Goal: Information Seeking & Learning: Learn about a topic

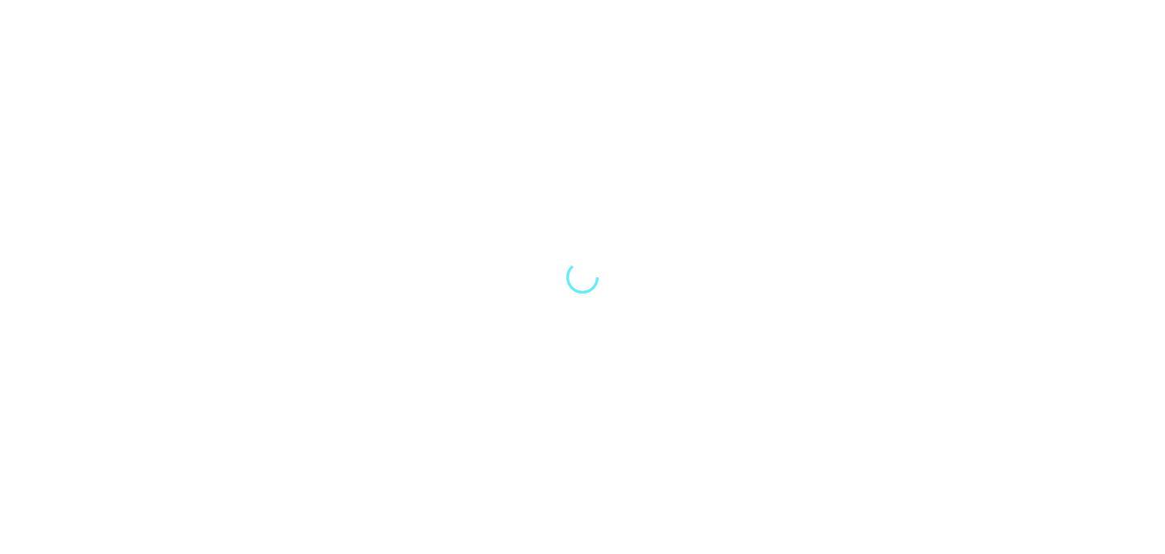
select select "Song"
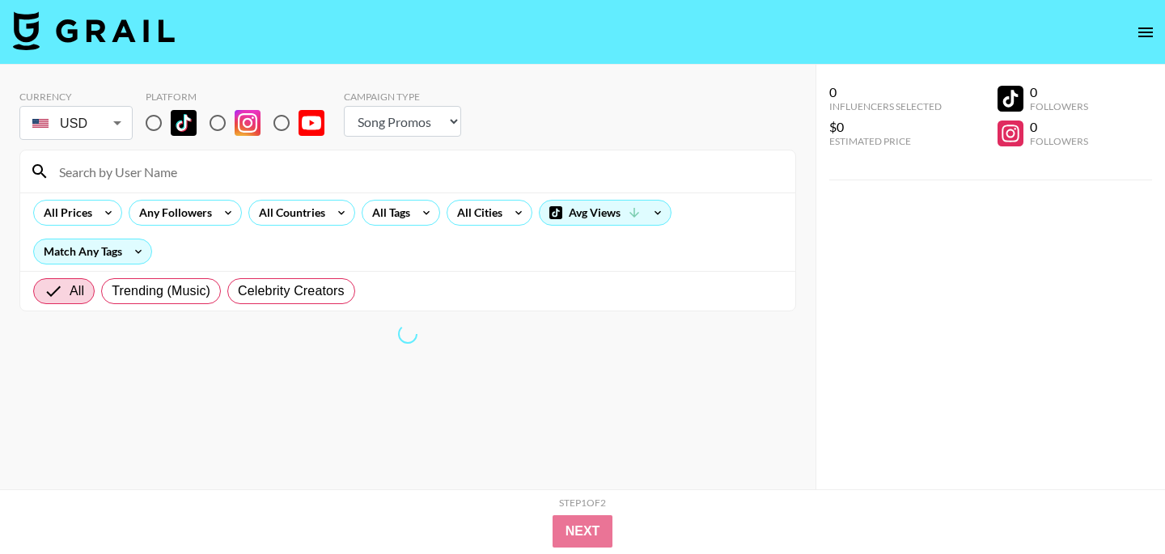
click at [171, 120] on img at bounding box center [184, 123] width 26 height 26
click at [171, 120] on input "radio" at bounding box center [154, 123] width 34 height 34
radio input "true"
click at [364, 113] on select "Choose Type... Song Promos Brand Promos" at bounding box center [402, 121] width 117 height 31
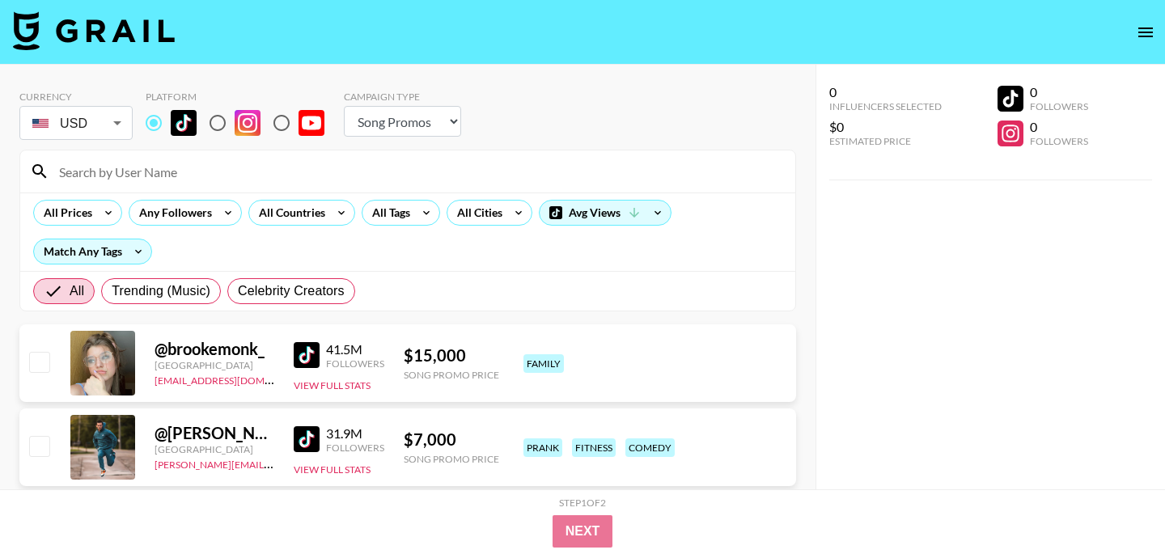
select select "Brand"
click at [344, 106] on select "Choose Type... Song Promos Brand Promos" at bounding box center [402, 121] width 117 height 31
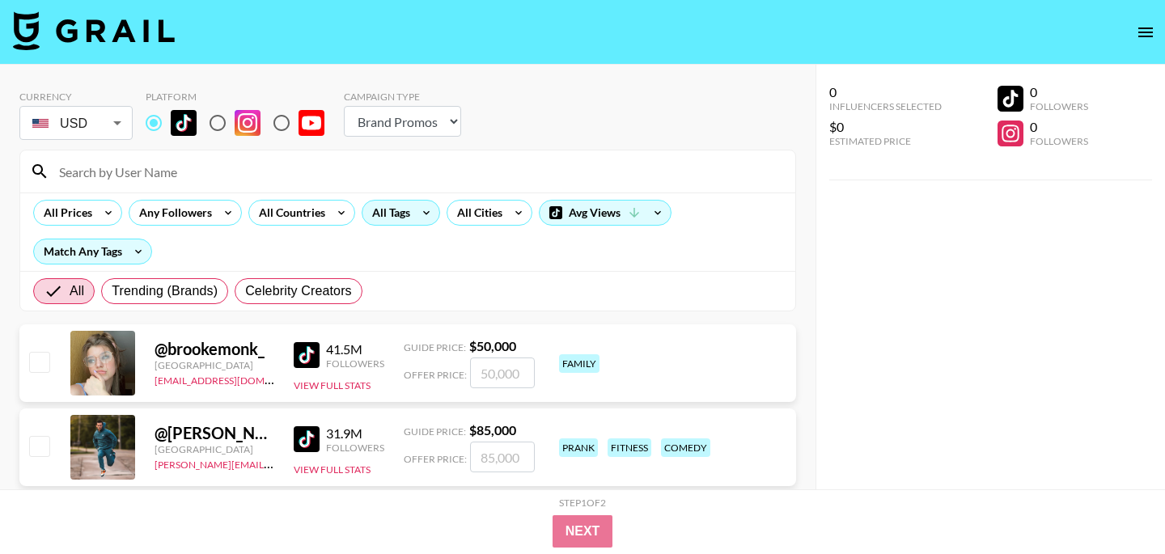
click at [399, 225] on div "All Tags" at bounding box center [400, 213] width 78 height 26
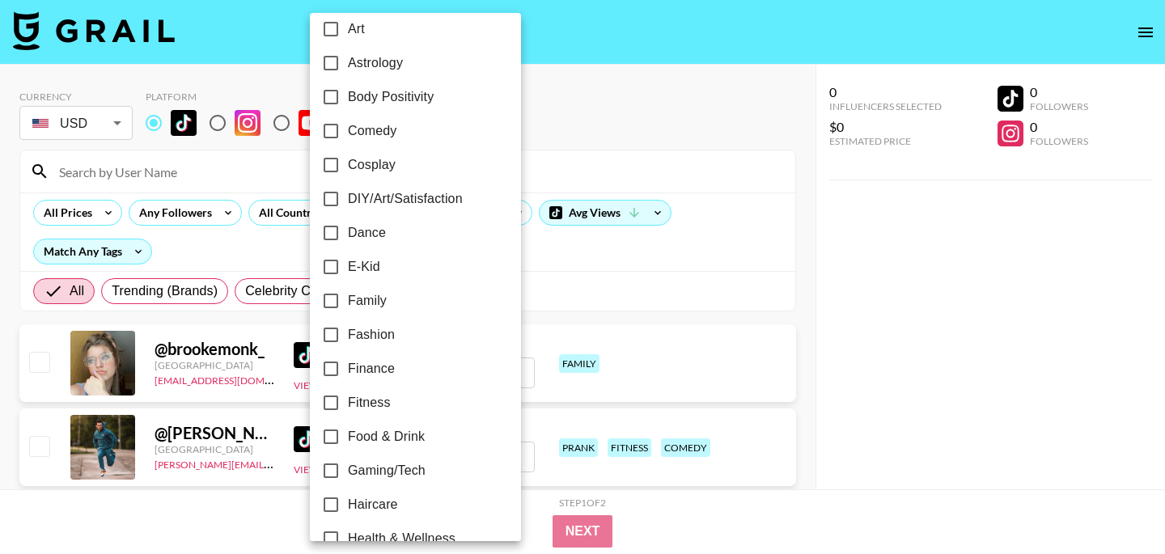
scroll to position [230, 0]
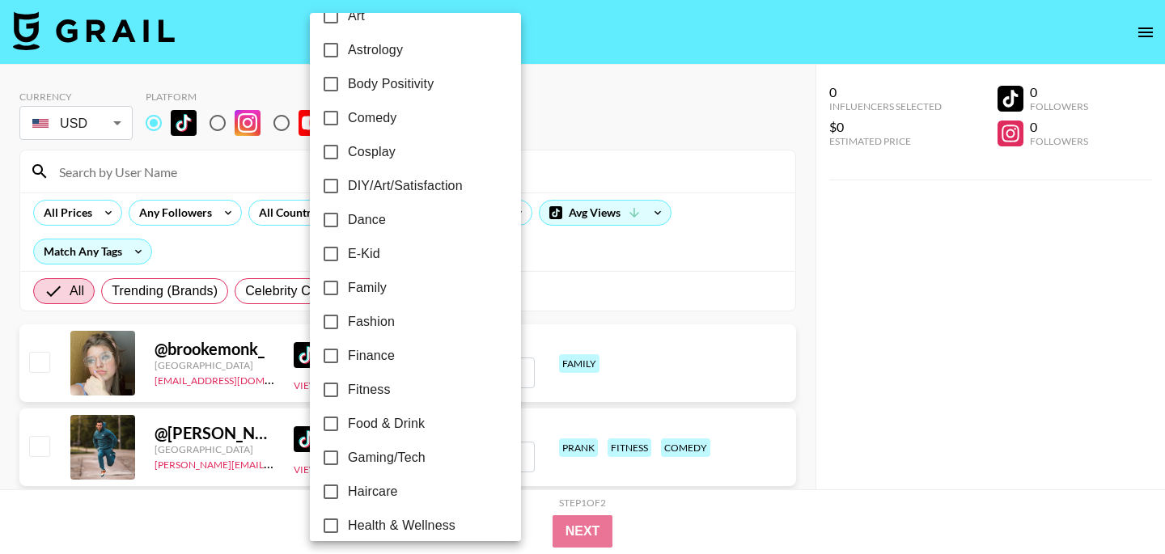
click at [391, 317] on span "Fashion" at bounding box center [371, 321] width 47 height 19
click at [348, 317] on input "Fashion" at bounding box center [331, 322] width 34 height 34
checkbox input "true"
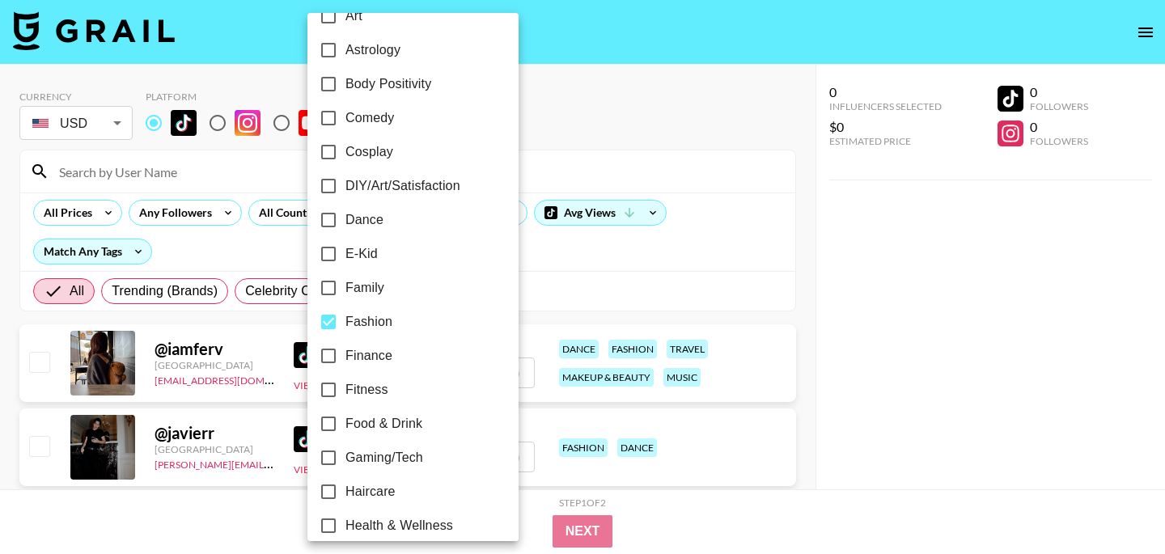
click at [690, 153] on div at bounding box center [582, 277] width 1165 height 554
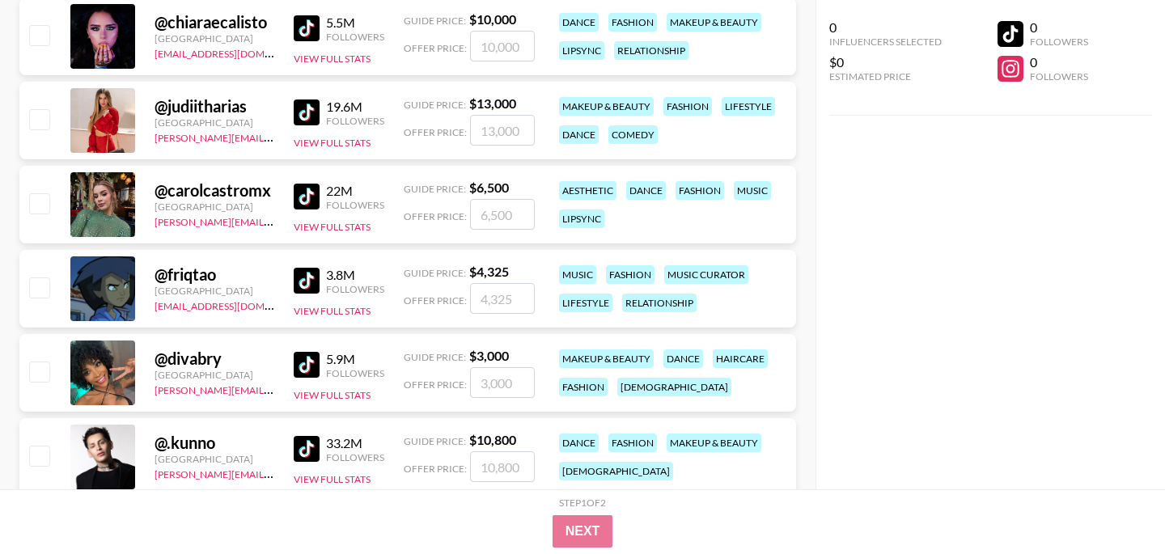
scroll to position [0, 0]
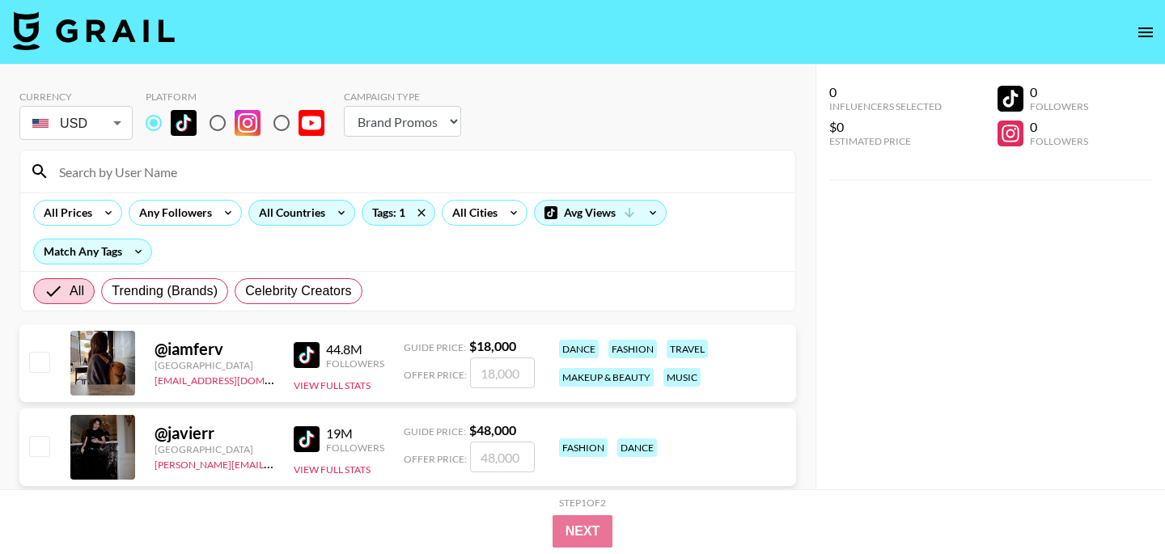
click at [305, 218] on div "All Countries" at bounding box center [288, 213] width 79 height 24
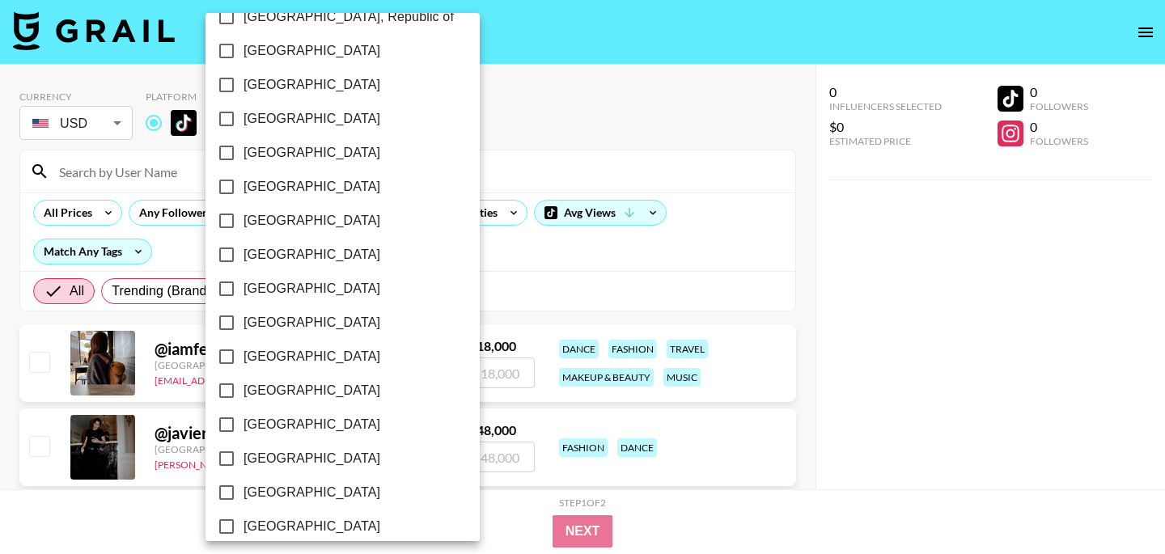
scroll to position [1332, 0]
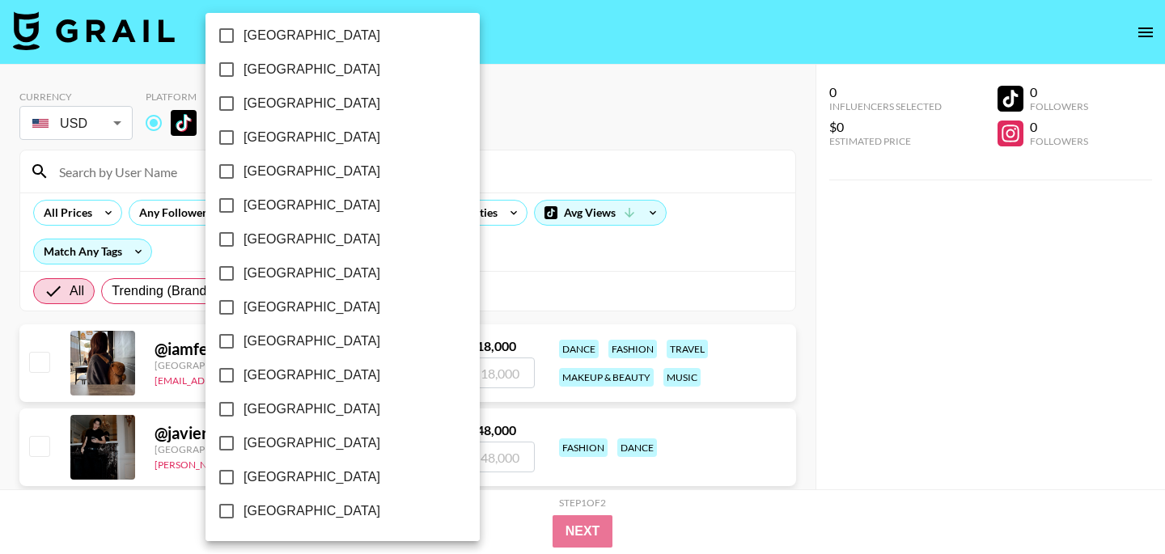
click at [290, 480] on span "[GEOGRAPHIC_DATA]" at bounding box center [311, 476] width 137 height 19
click at [243, 480] on input "[GEOGRAPHIC_DATA]" at bounding box center [226, 477] width 34 height 34
checkbox input "true"
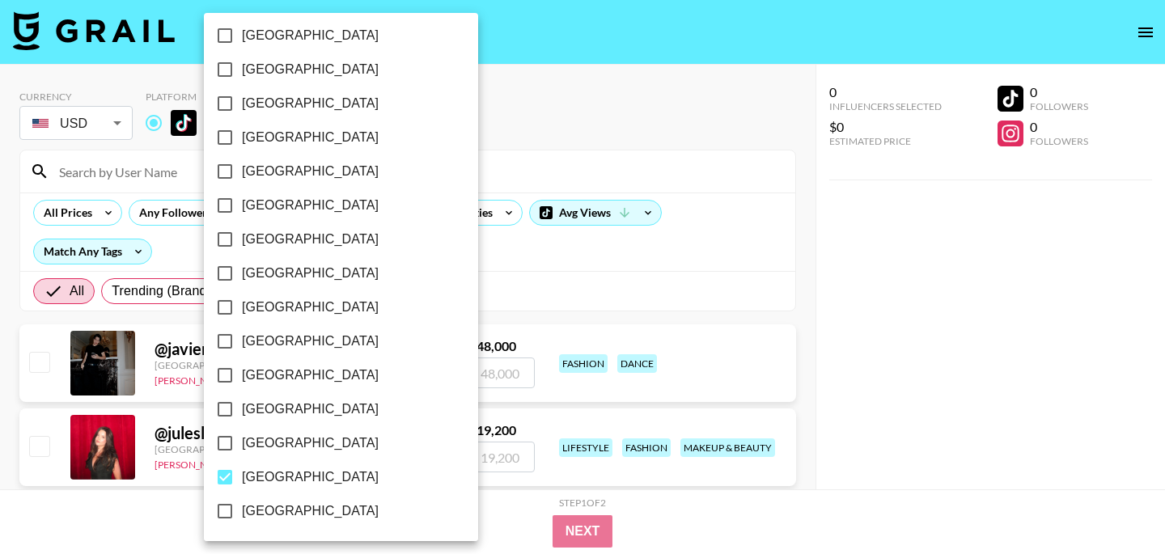
click at [718, 148] on div at bounding box center [582, 277] width 1165 height 554
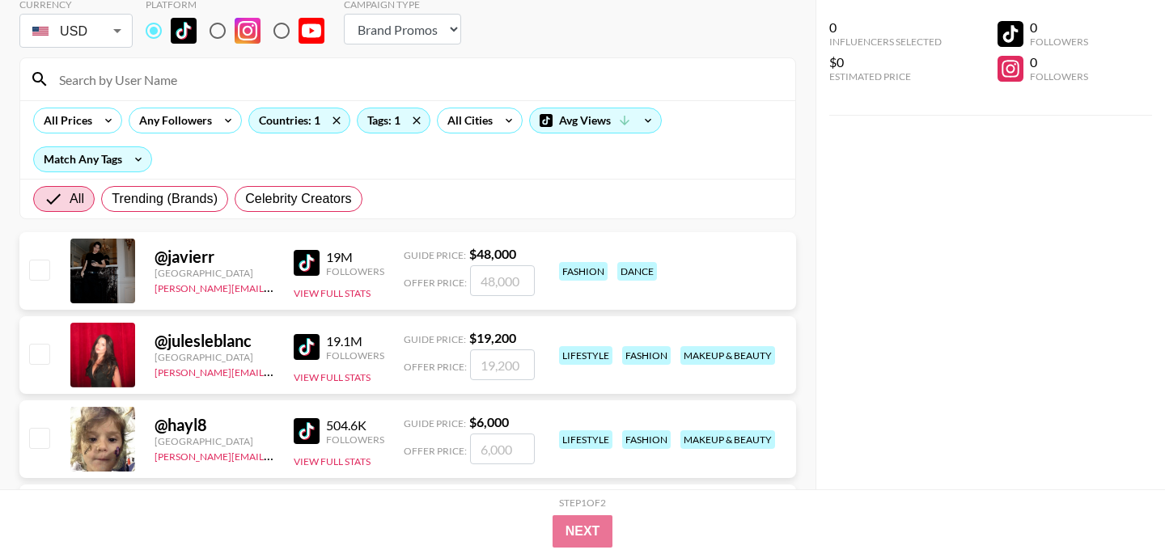
scroll to position [94, 0]
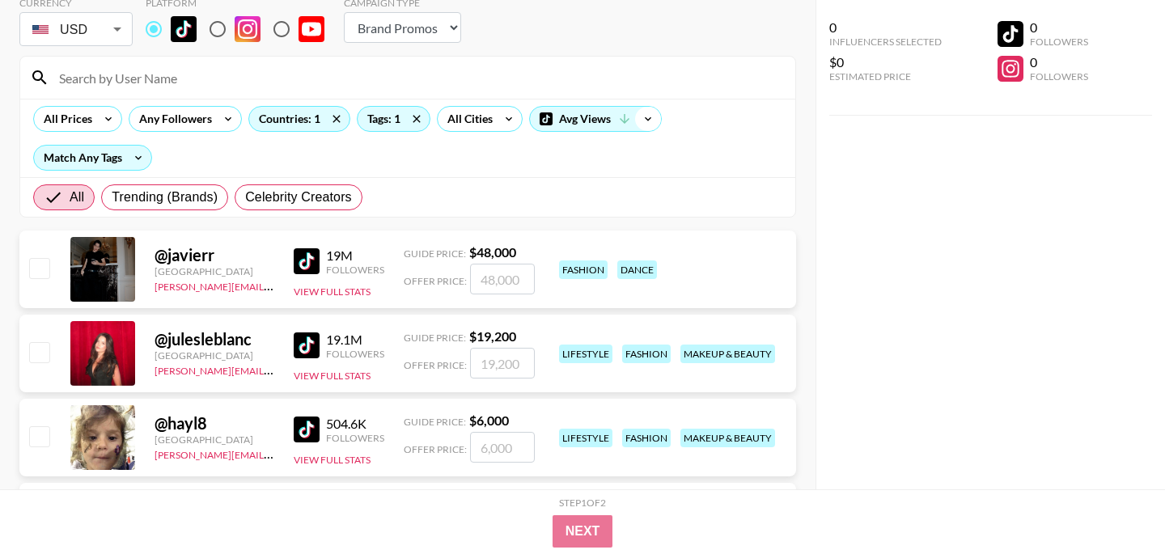
click at [655, 121] on icon at bounding box center [648, 119] width 26 height 24
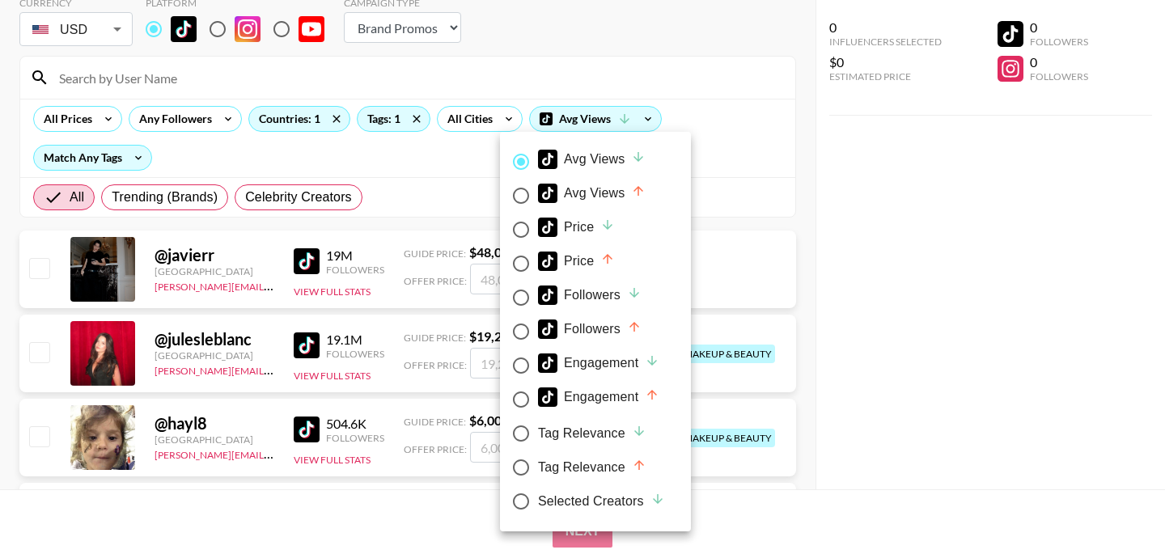
click at [590, 332] on div "Followers" at bounding box center [590, 328] width 104 height 19
click at [538, 332] on input "Followers" at bounding box center [521, 332] width 34 height 34
radio input "true"
radio input "false"
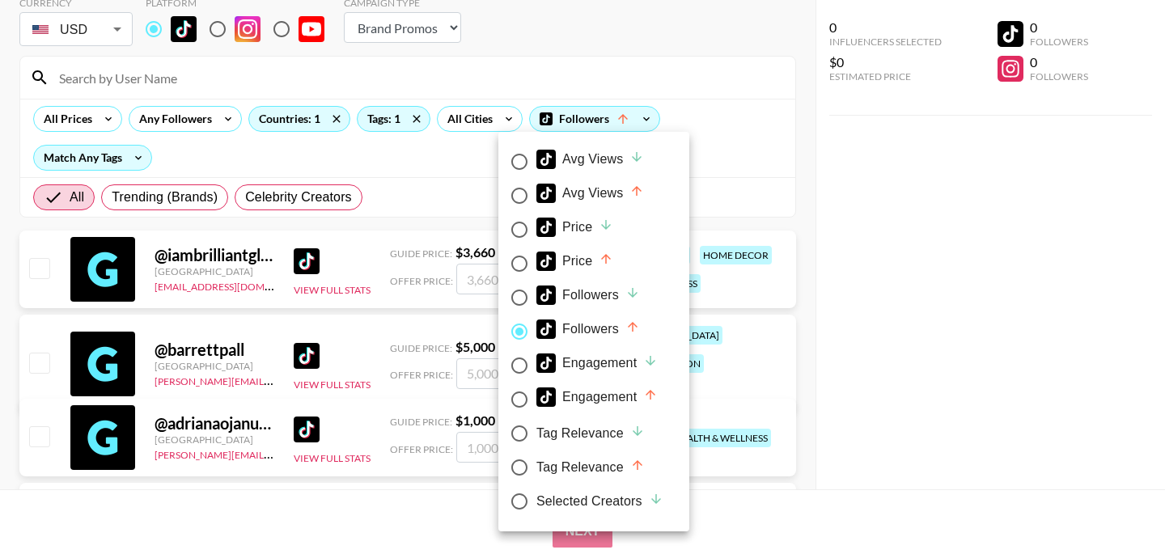
click at [741, 175] on div at bounding box center [582, 277] width 1165 height 554
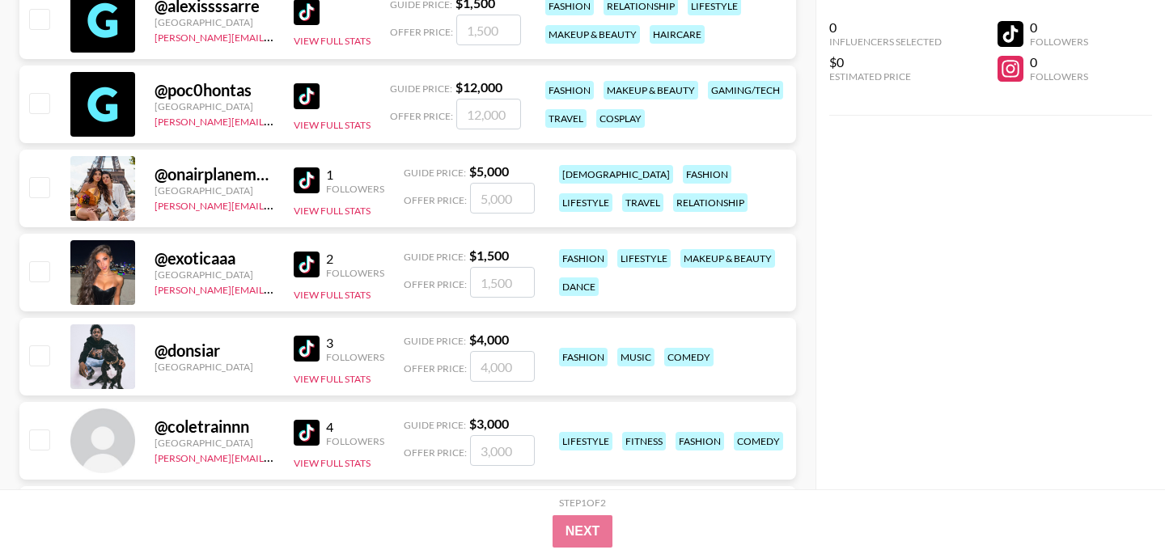
scroll to position [469, 0]
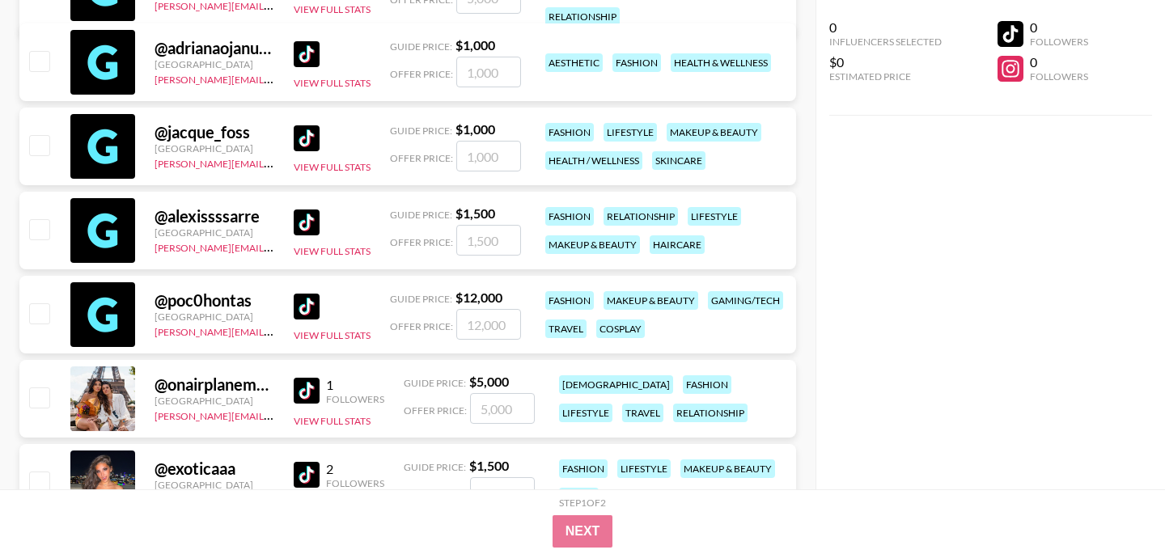
click at [315, 222] on img at bounding box center [307, 222] width 26 height 26
click at [292, 135] on div "@ jacque_foss [GEOGRAPHIC_DATA] [PERSON_NAME][EMAIL_ADDRESS][DOMAIN_NAME] View …" at bounding box center [407, 147] width 776 height 78
click at [296, 135] on img at bounding box center [307, 138] width 26 height 26
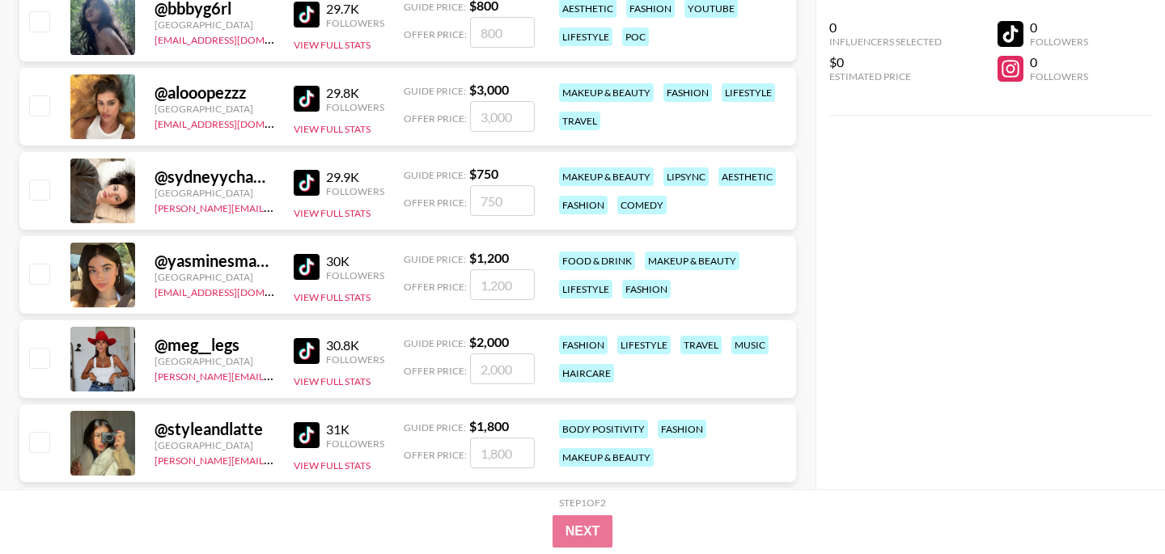
scroll to position [10196, 0]
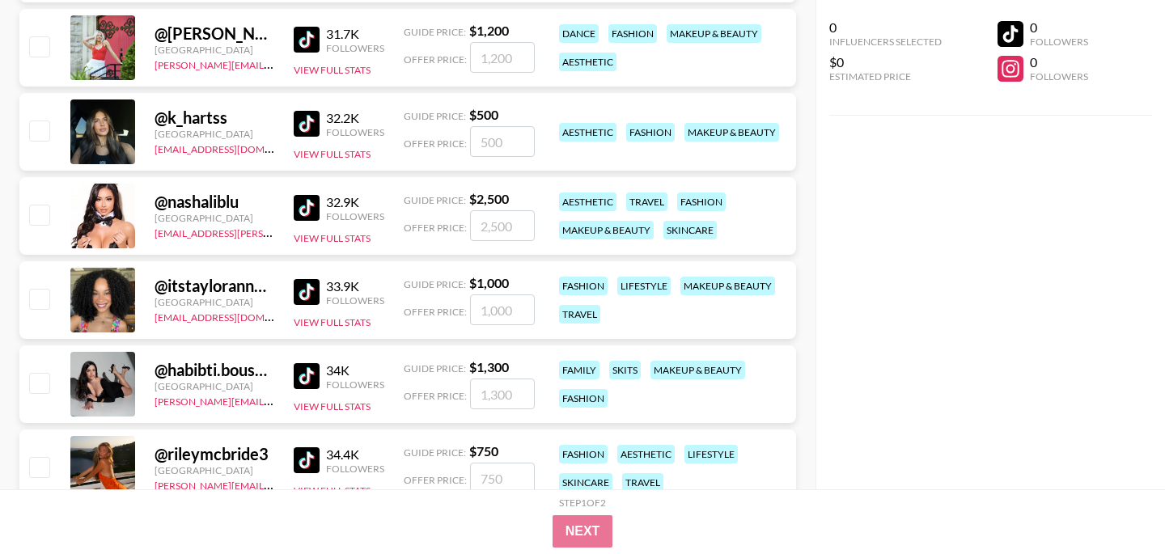
click at [298, 287] on img at bounding box center [307, 292] width 26 height 26
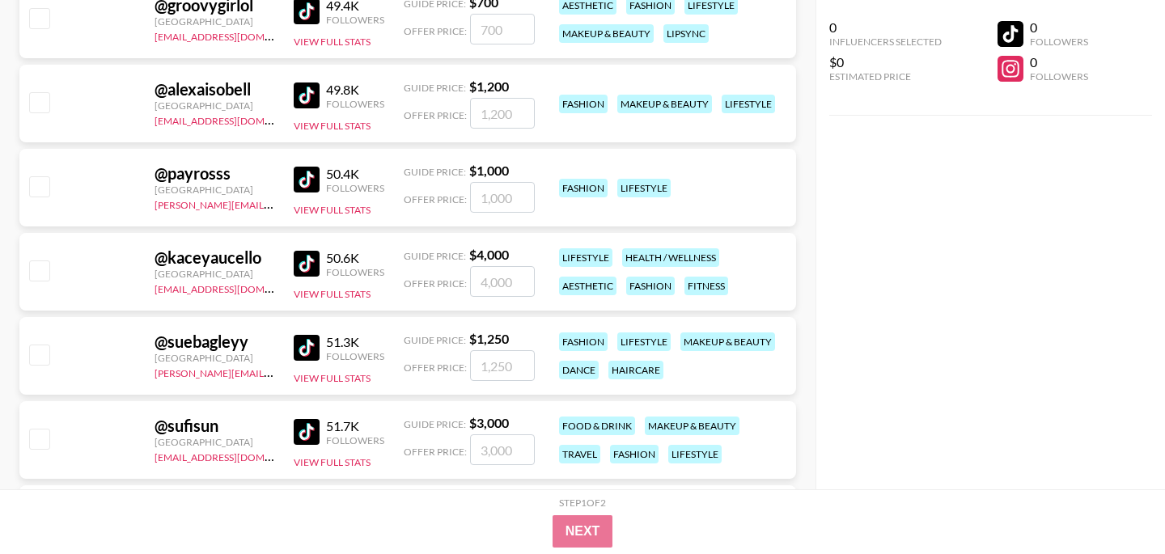
scroll to position [12850, 0]
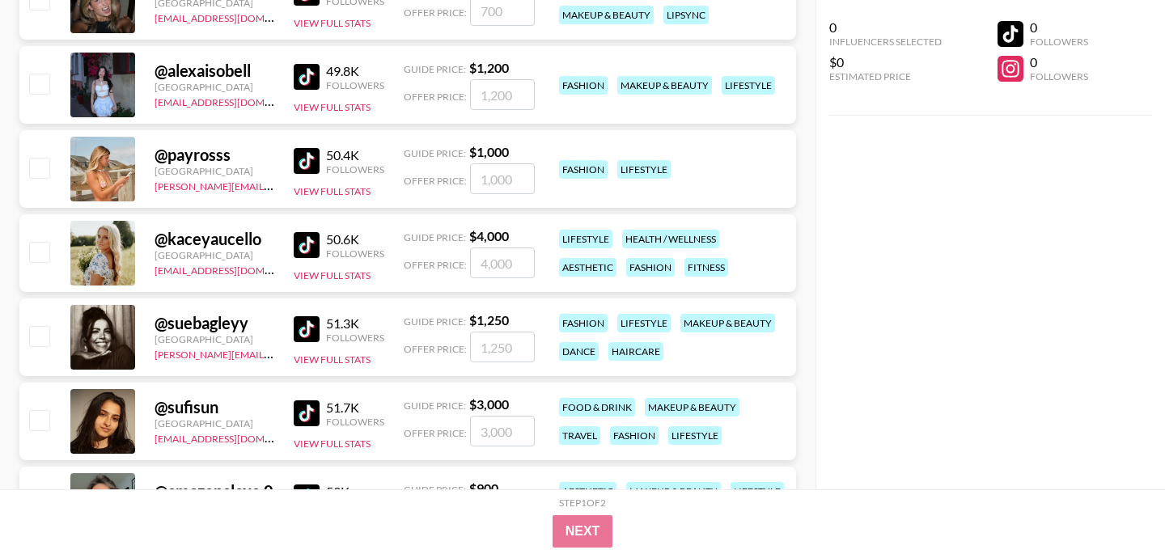
click at [308, 157] on img at bounding box center [307, 161] width 26 height 26
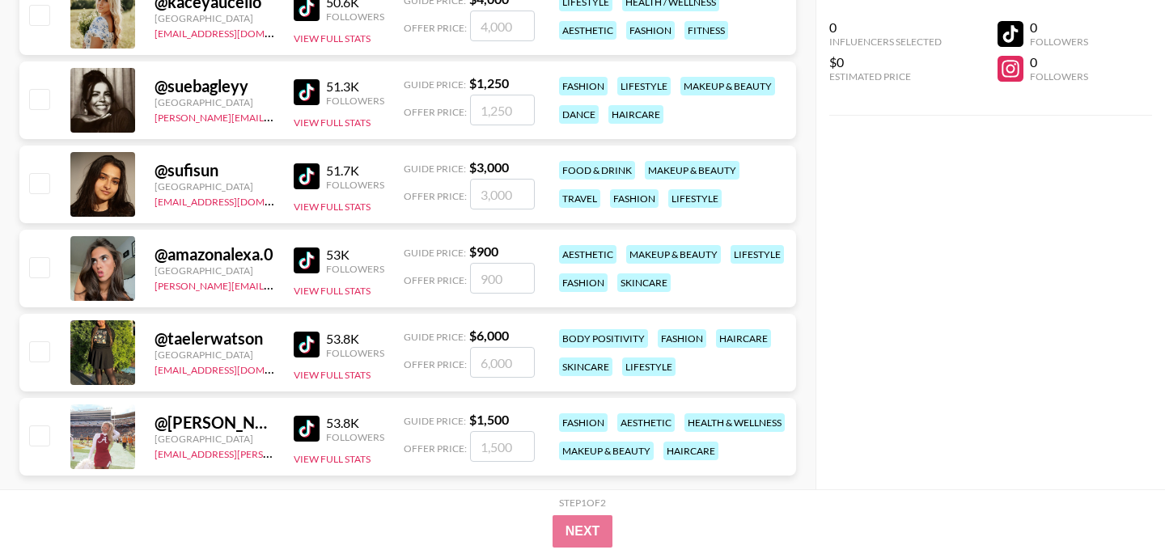
scroll to position [13088, 0]
click at [302, 341] on img at bounding box center [307, 344] width 26 height 26
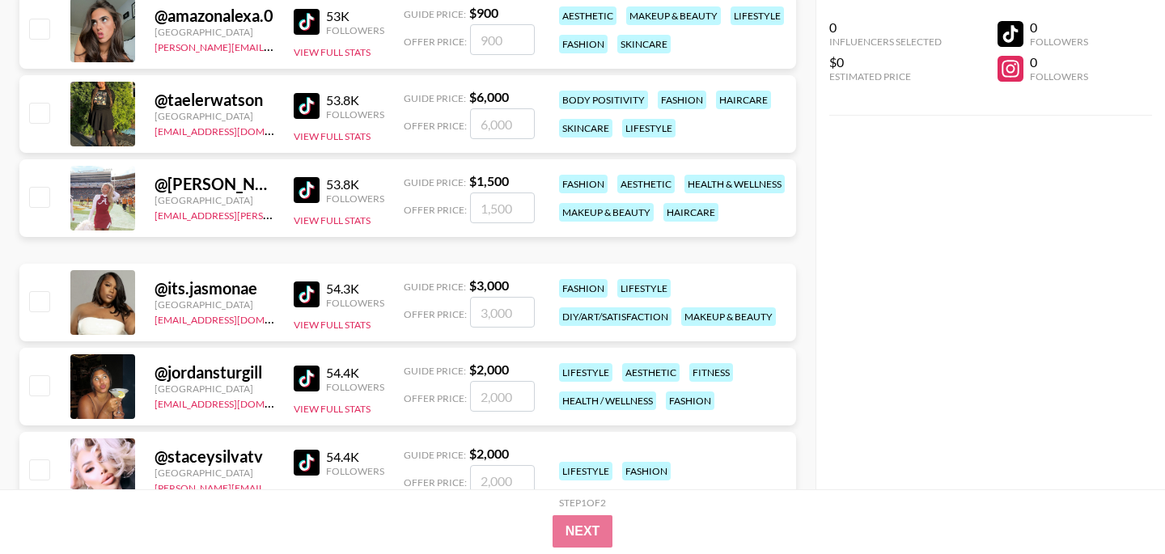
scroll to position [13326, 0]
click at [308, 197] on img at bounding box center [307, 189] width 26 height 26
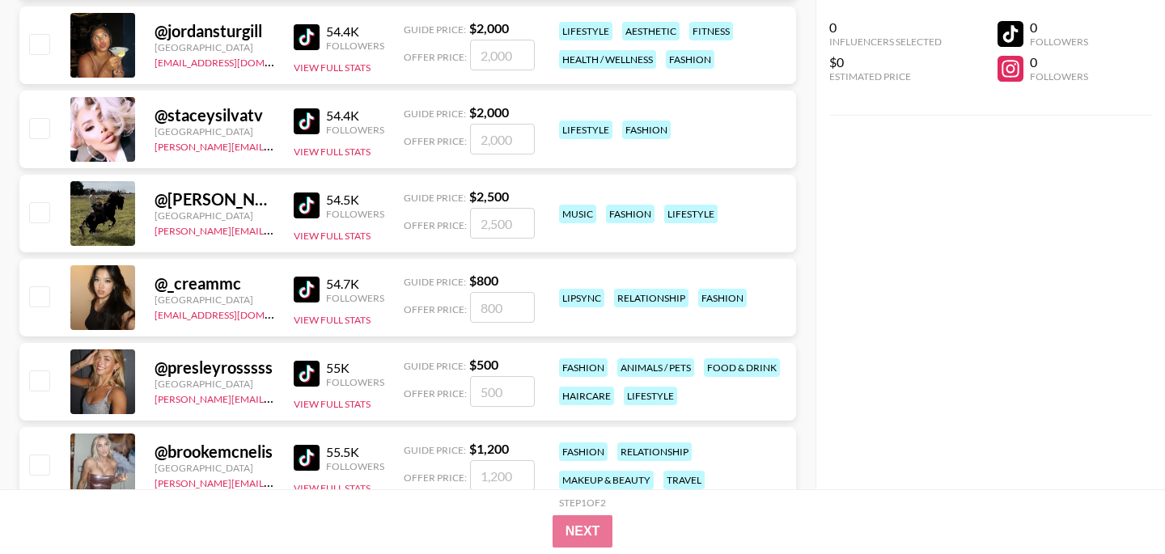
scroll to position [13645, 0]
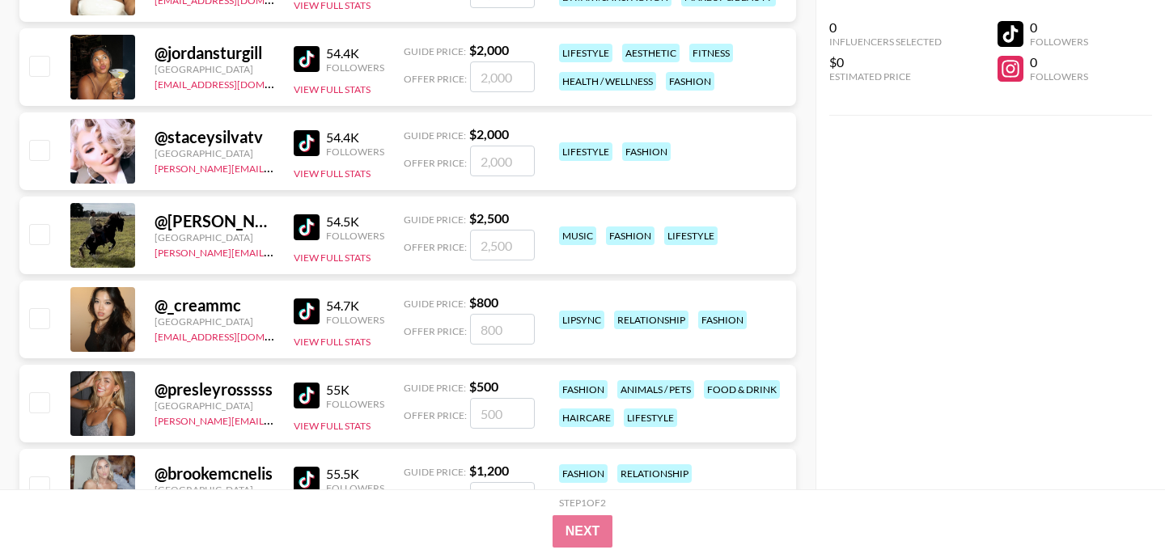
click at [309, 49] on img at bounding box center [307, 59] width 26 height 26
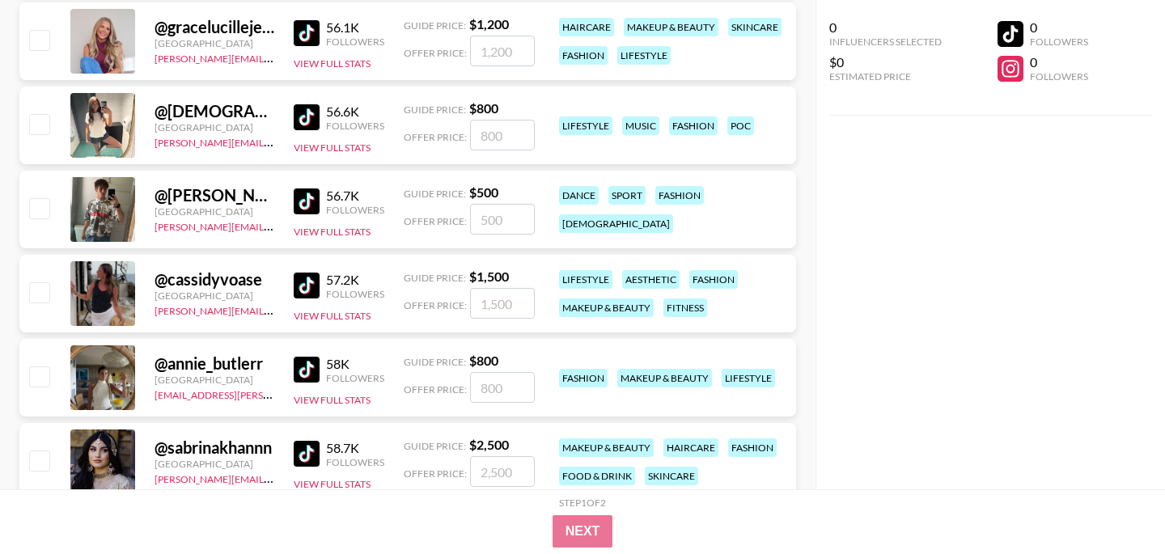
scroll to position [14261, 0]
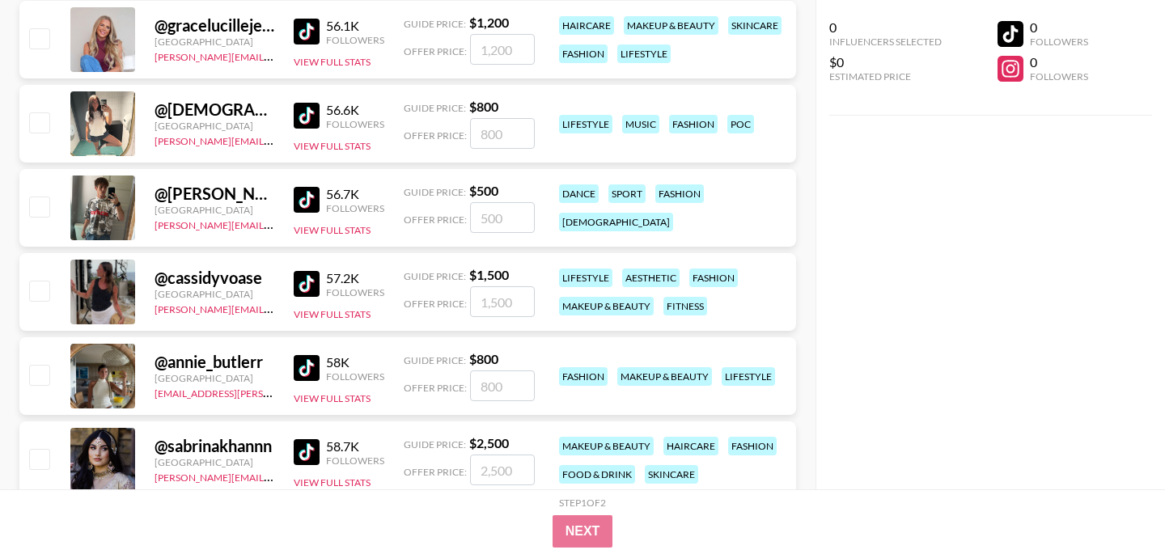
click at [302, 192] on img at bounding box center [307, 200] width 26 height 26
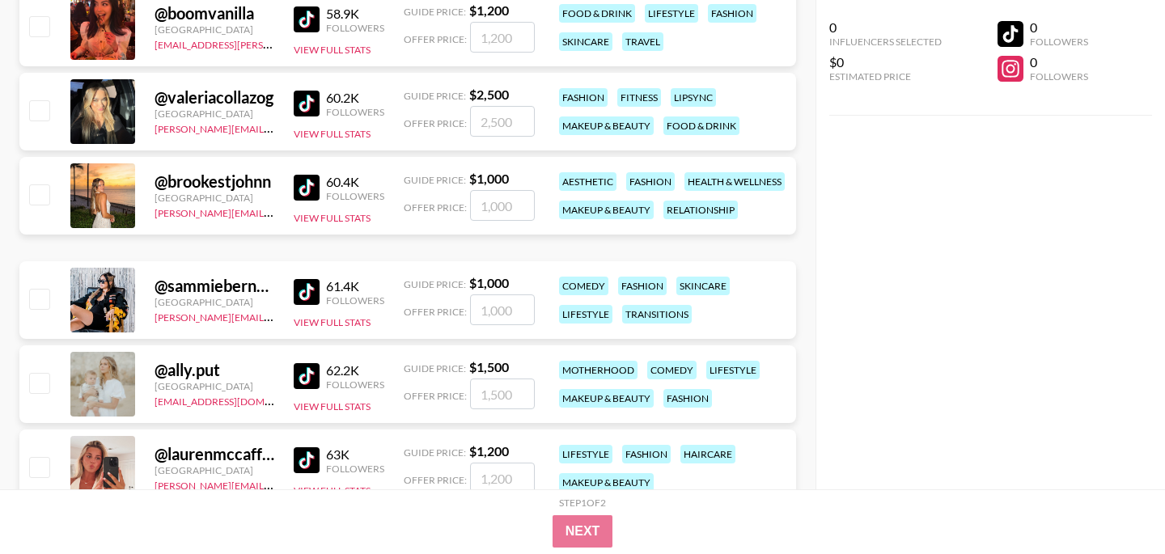
scroll to position [14947, 0]
click at [302, 197] on img at bounding box center [307, 187] width 26 height 26
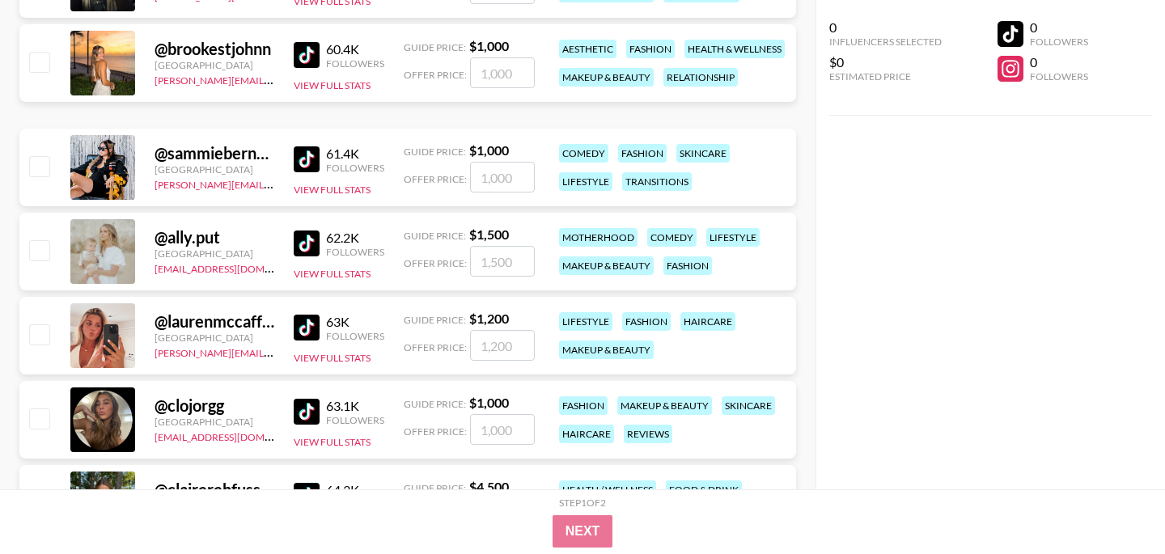
scroll to position [13837, 0]
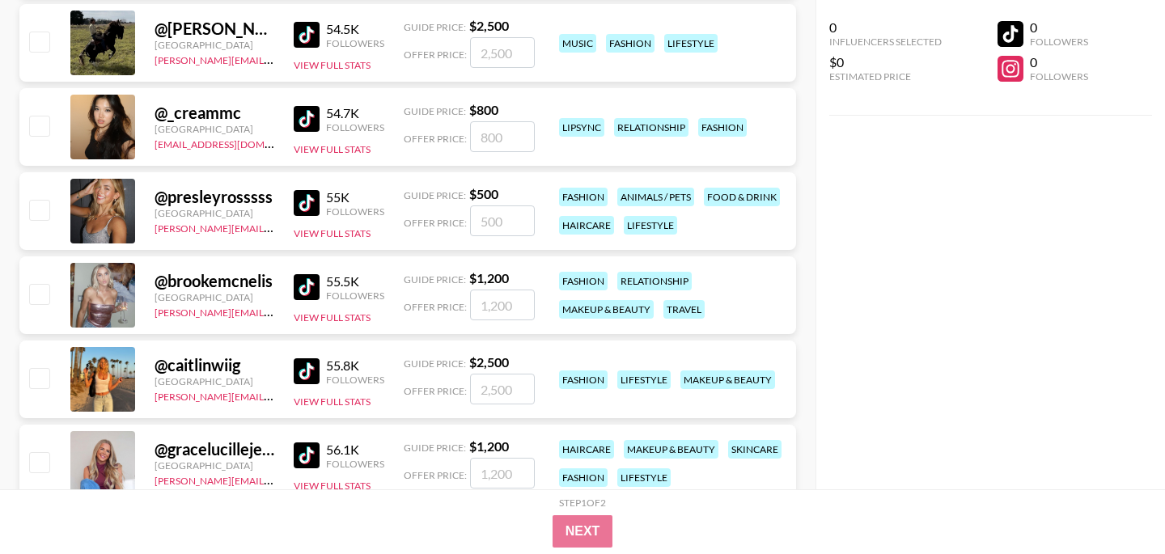
click at [302, 116] on img at bounding box center [307, 119] width 26 height 26
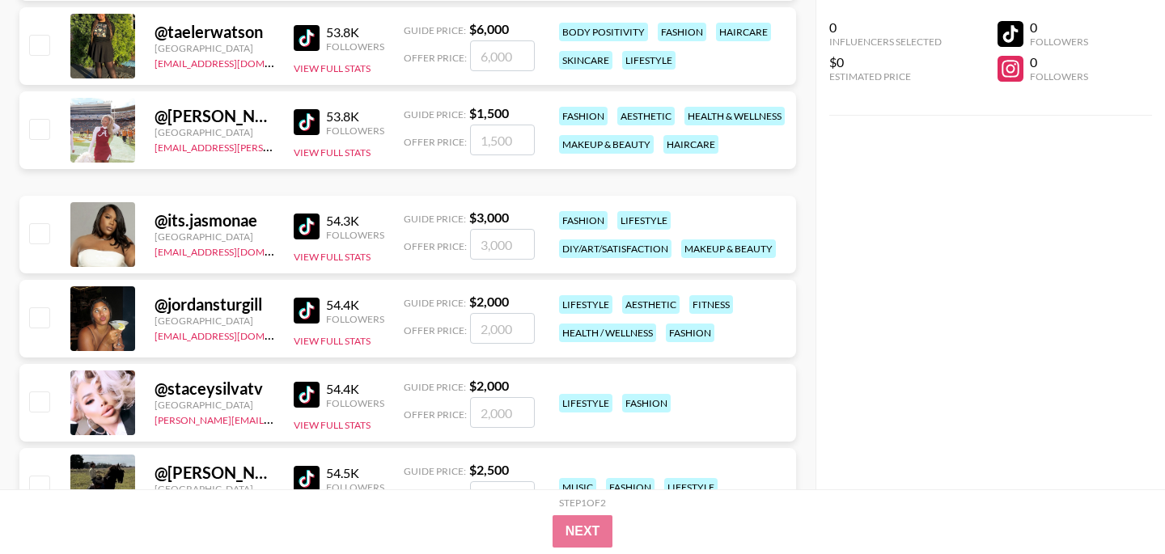
scroll to position [13393, 0]
click at [295, 36] on img at bounding box center [307, 39] width 26 height 26
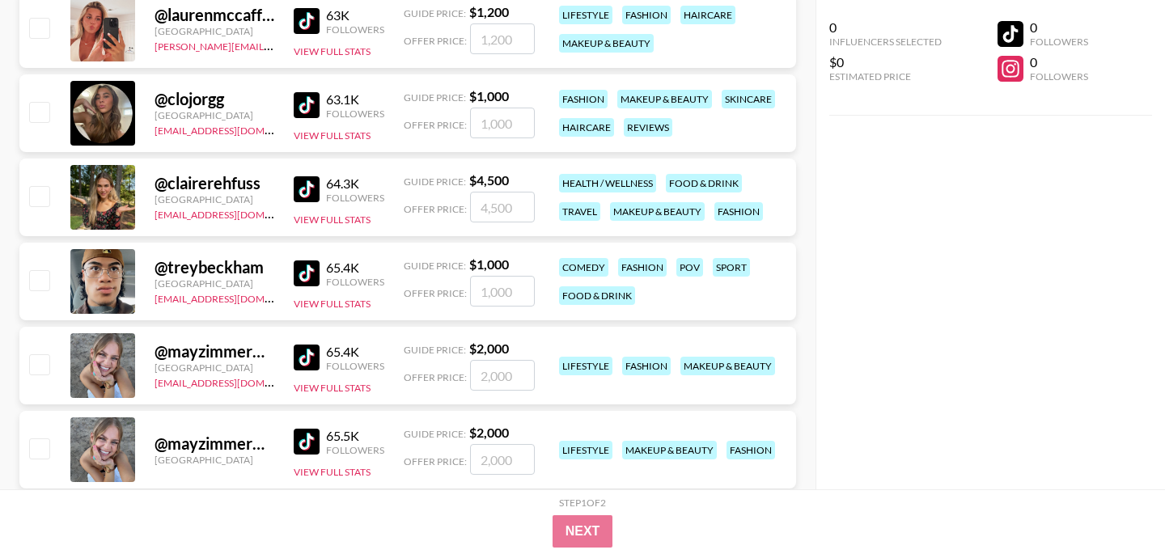
scroll to position [15388, 0]
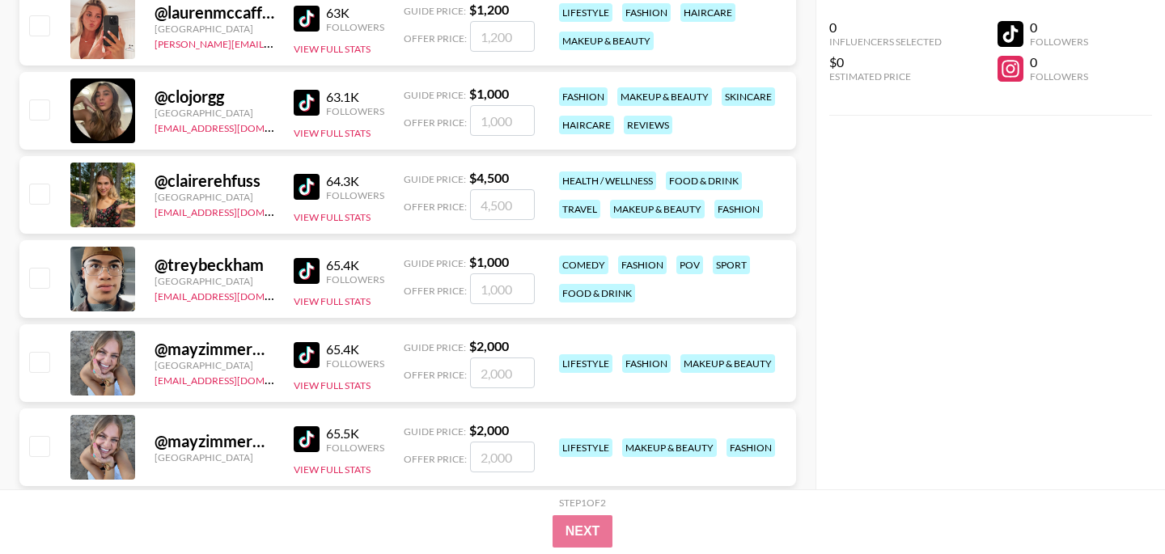
click at [307, 272] on img at bounding box center [307, 271] width 26 height 26
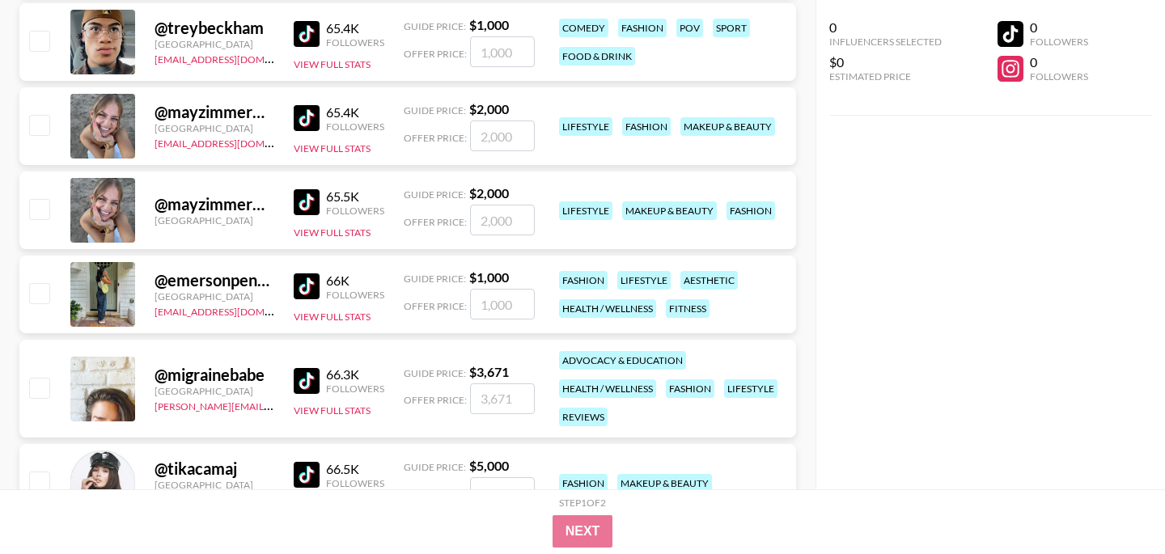
click at [303, 194] on img at bounding box center [307, 202] width 26 height 26
click at [298, 284] on img at bounding box center [307, 286] width 26 height 26
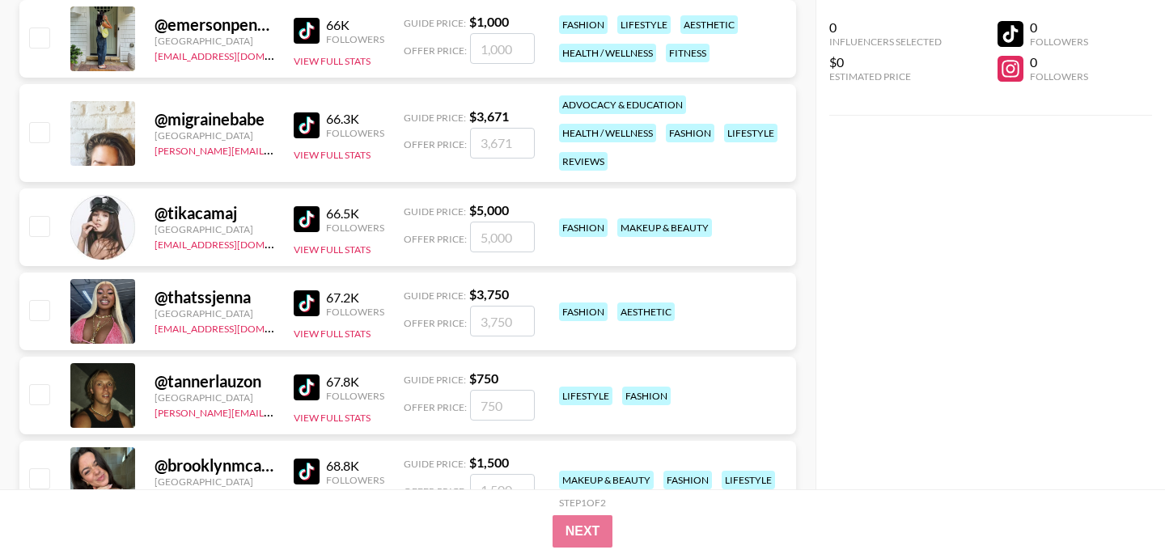
scroll to position [15881, 0]
click at [308, 380] on img at bounding box center [307, 387] width 26 height 26
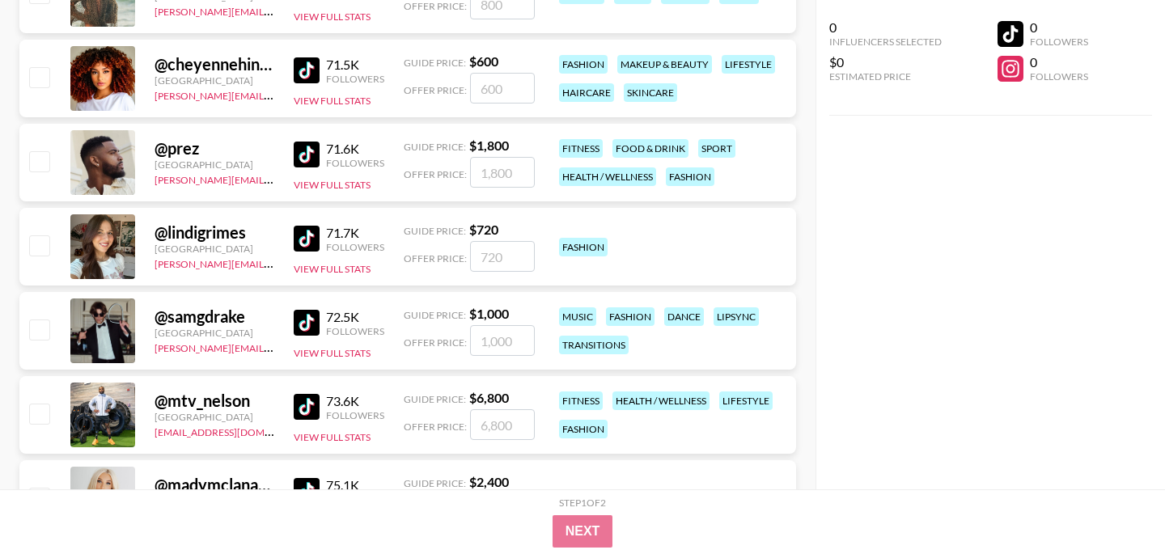
scroll to position [16534, 0]
click at [301, 315] on img at bounding box center [307, 322] width 26 height 26
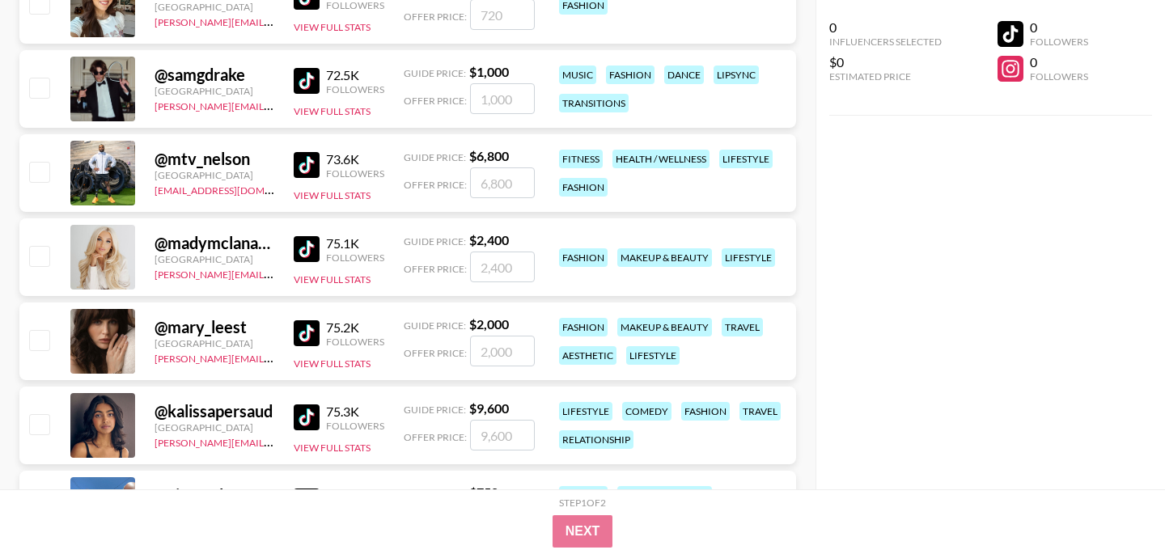
scroll to position [16866, 0]
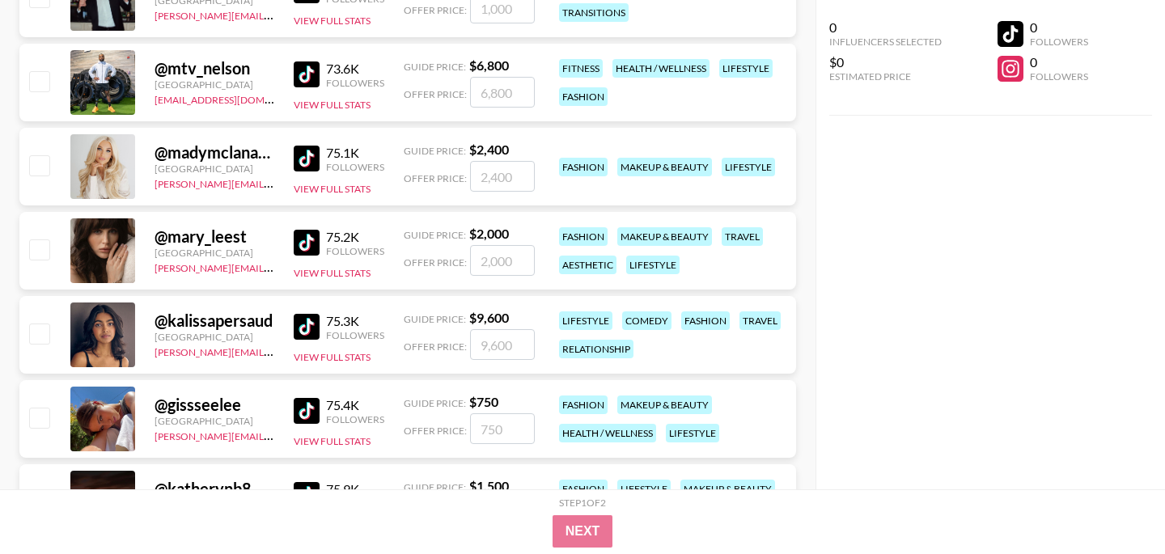
click at [308, 323] on img at bounding box center [307, 327] width 26 height 26
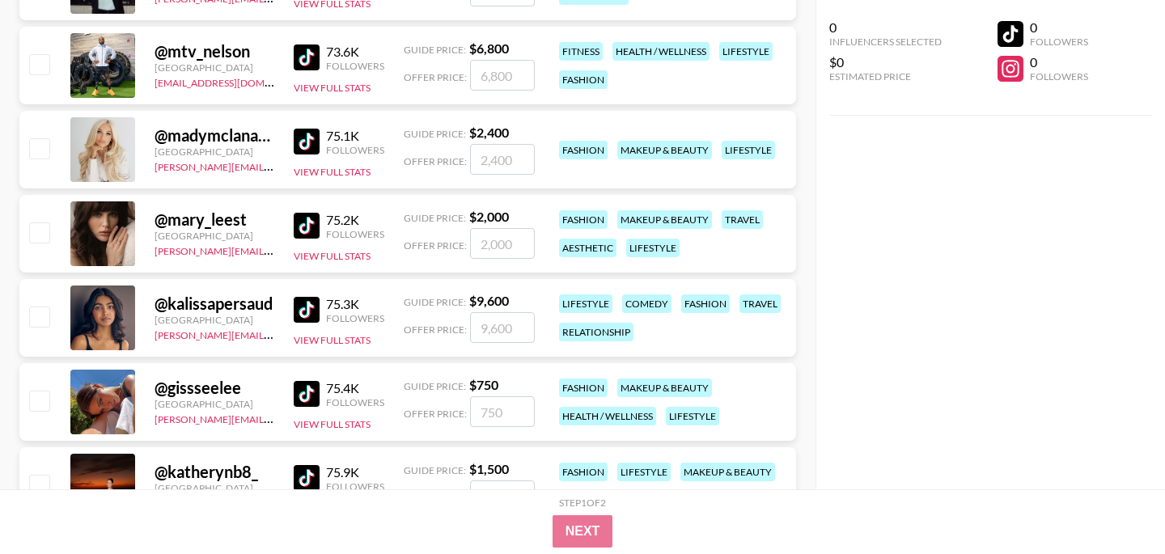
scroll to position [17012, 0]
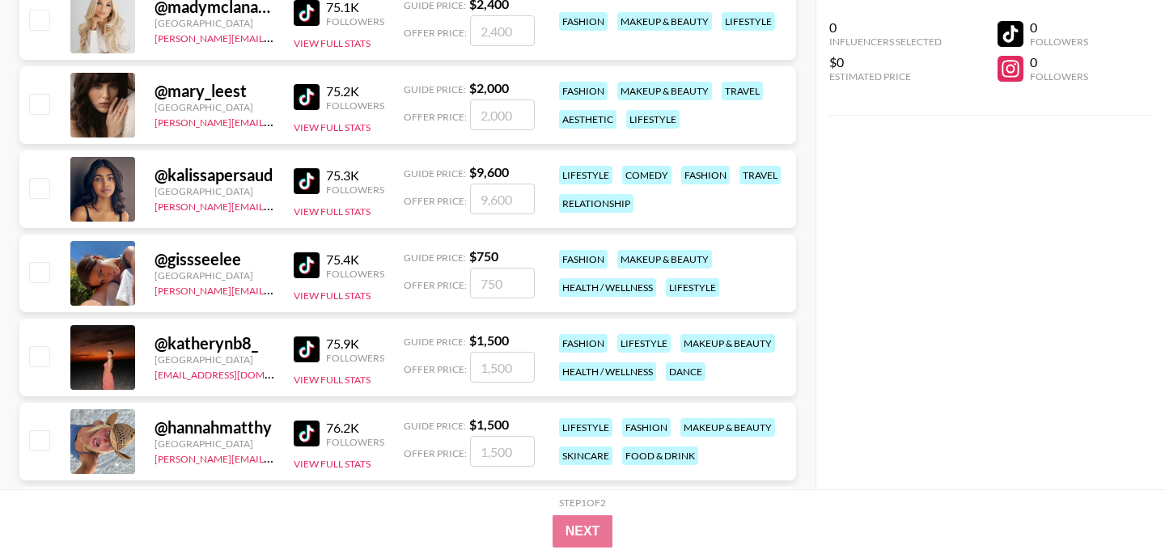
click at [298, 260] on img at bounding box center [307, 265] width 26 height 26
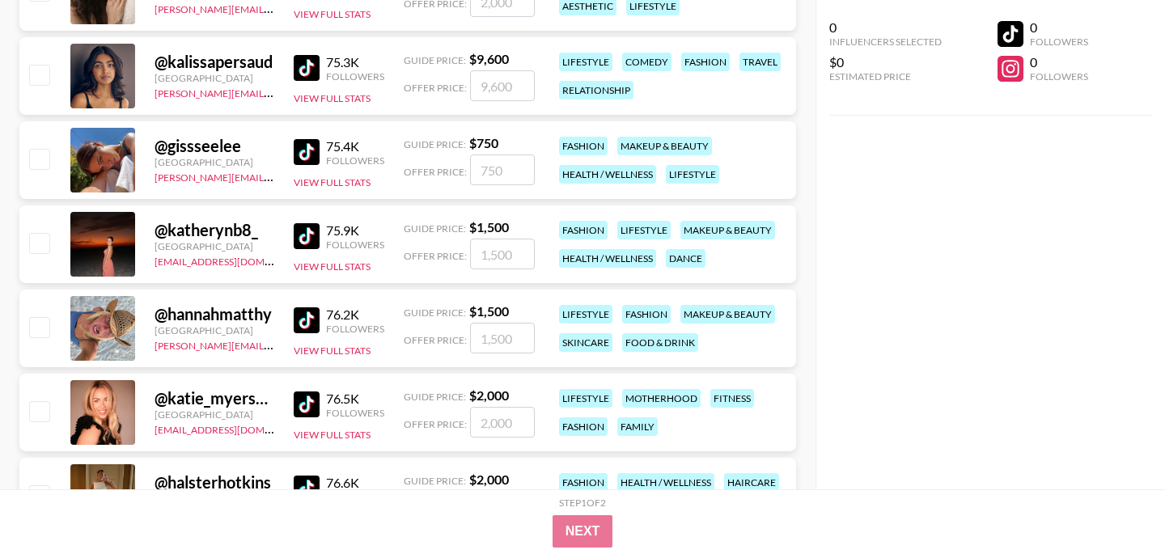
scroll to position [17127, 0]
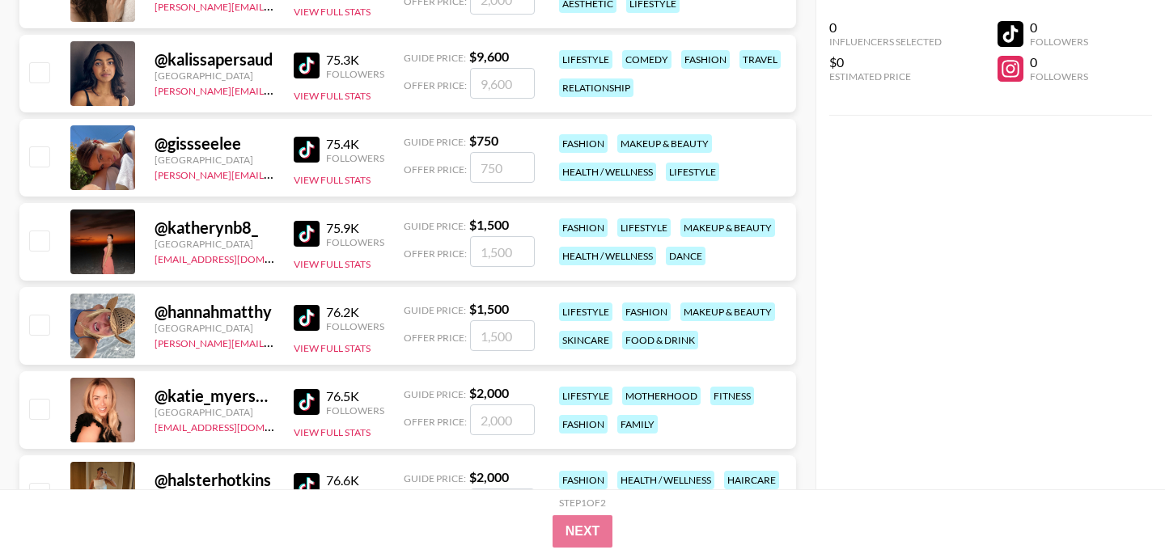
click at [315, 237] on img at bounding box center [307, 234] width 26 height 26
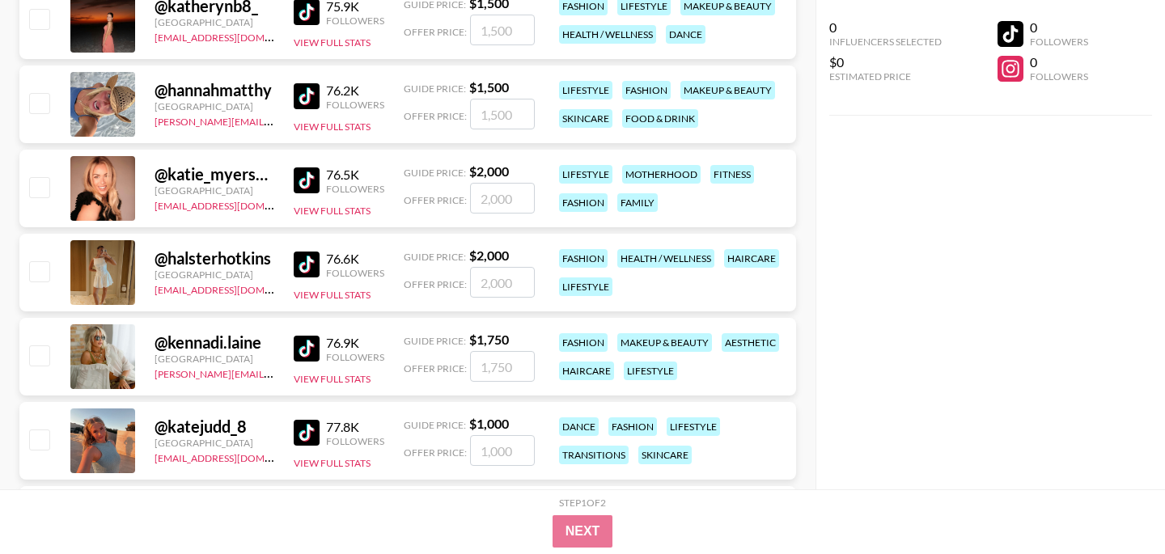
scroll to position [17359, 0]
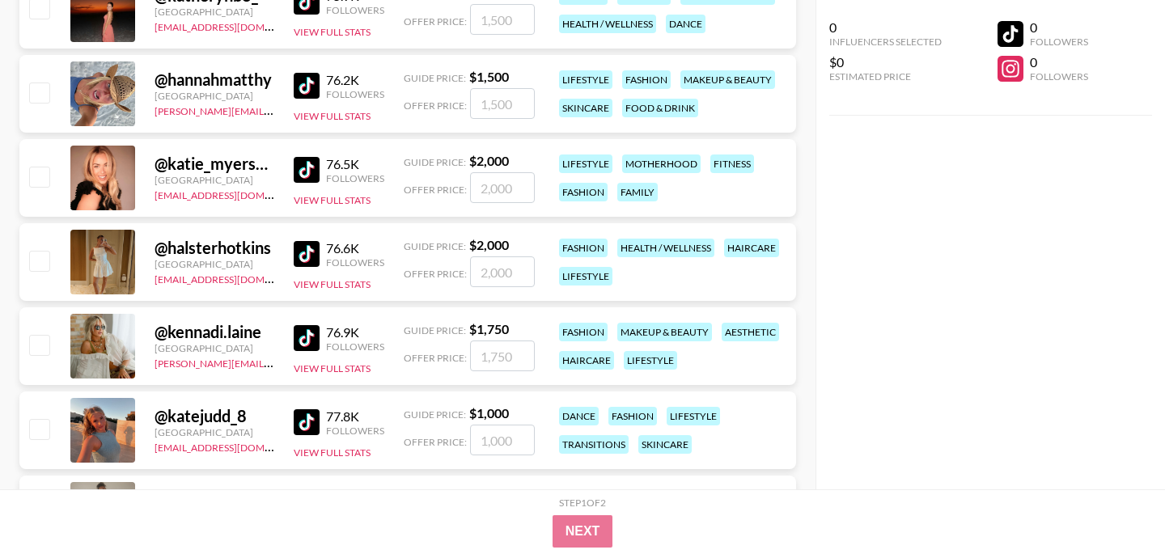
click at [311, 256] on img at bounding box center [307, 254] width 26 height 26
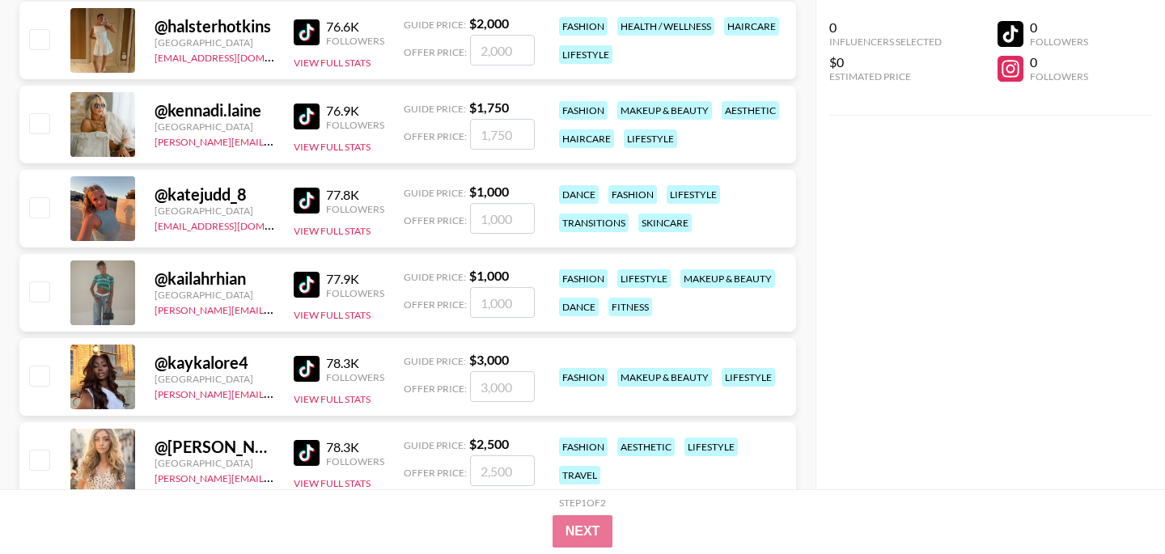
scroll to position [17598, 0]
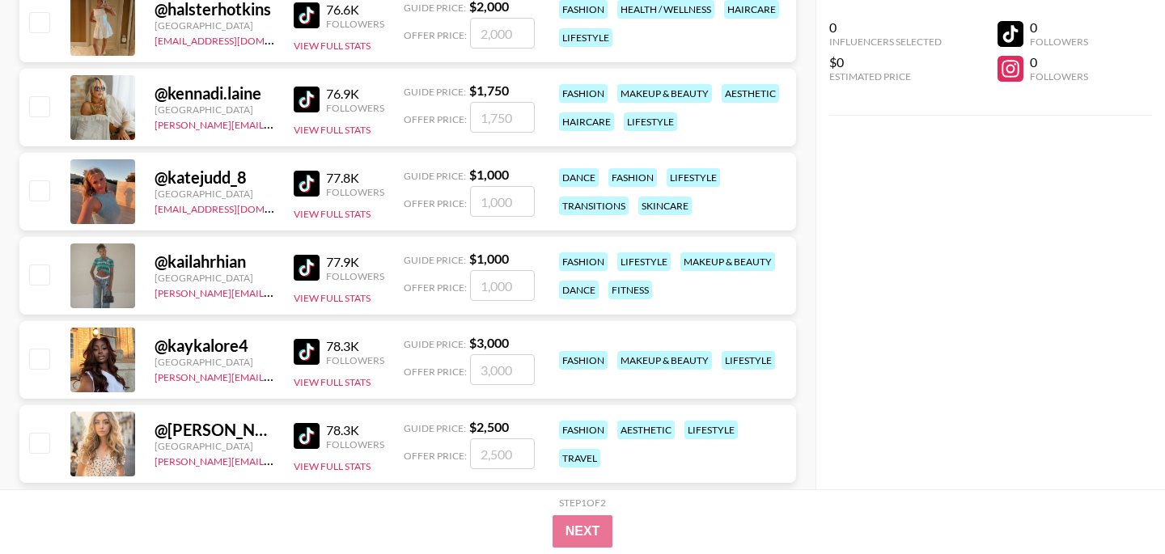
click at [310, 187] on img at bounding box center [307, 184] width 26 height 26
click at [300, 340] on img at bounding box center [307, 352] width 26 height 26
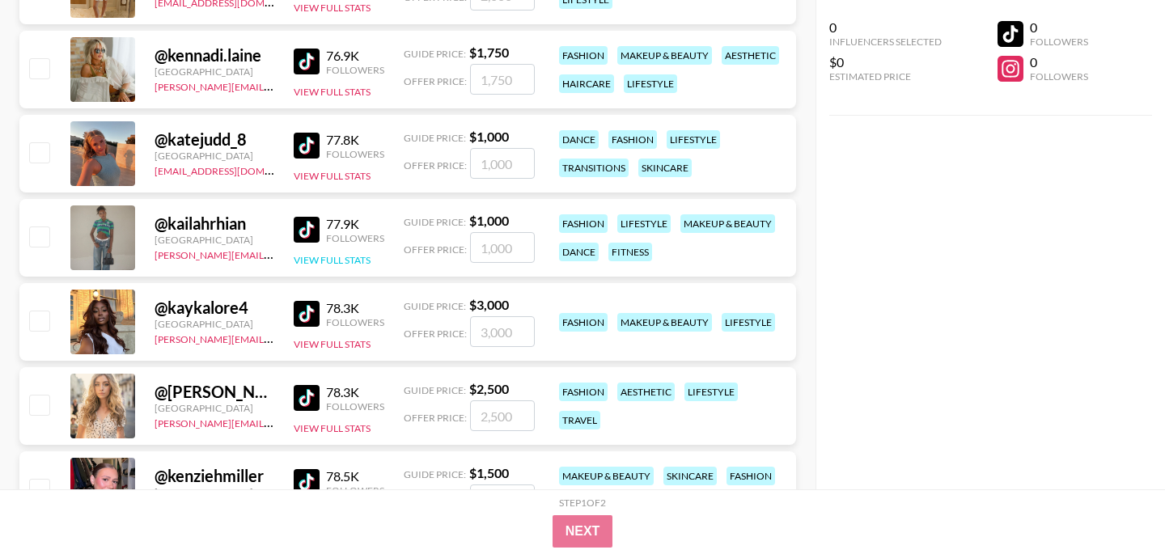
scroll to position [17892, 0]
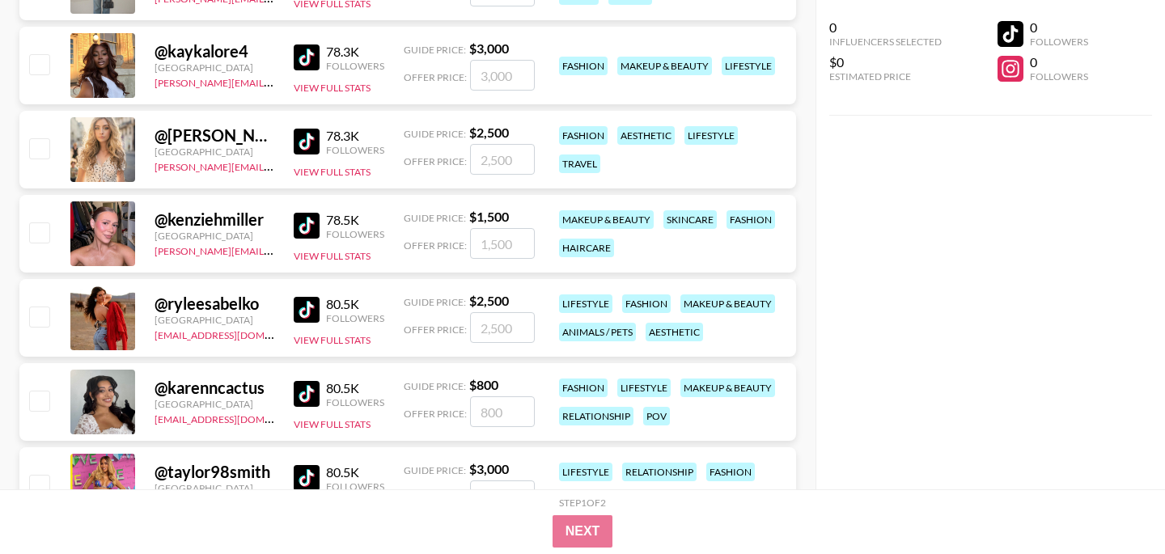
click at [301, 392] on img at bounding box center [307, 394] width 26 height 26
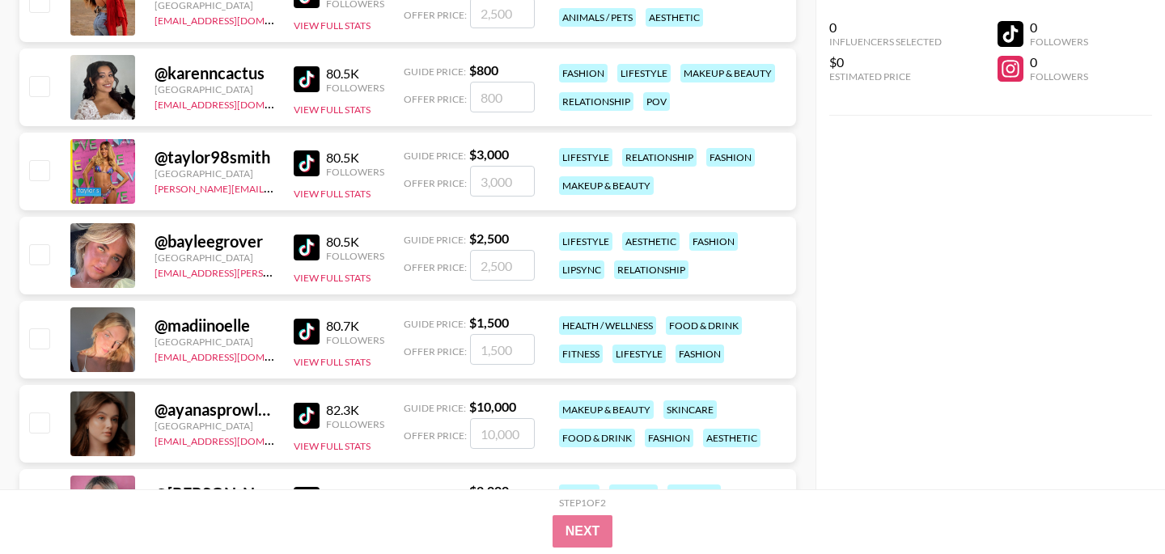
scroll to position [18206, 0]
click at [302, 239] on img at bounding box center [307, 248] width 26 height 26
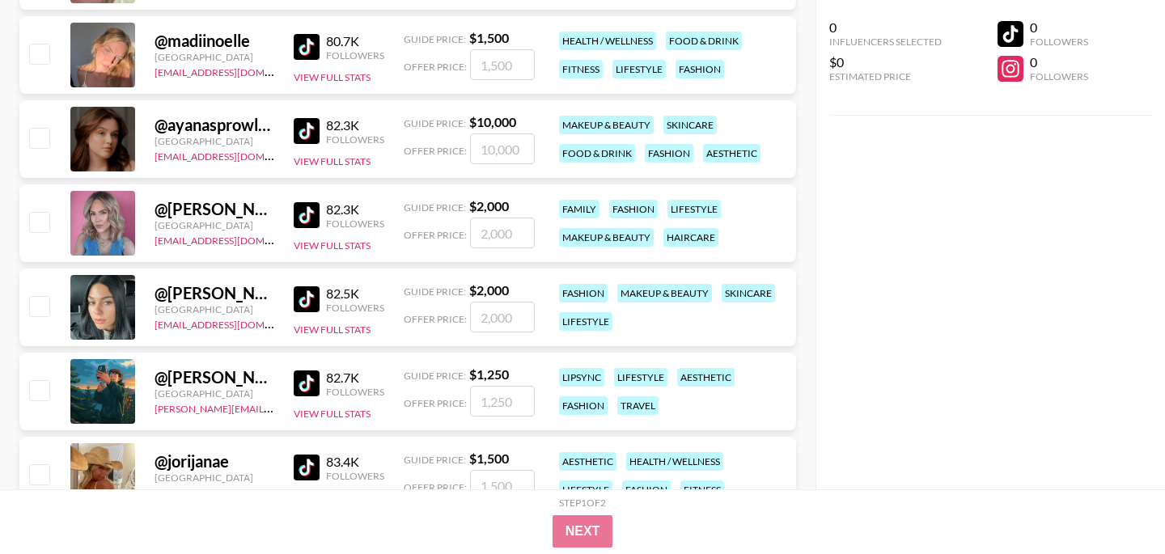
scroll to position [18516, 0]
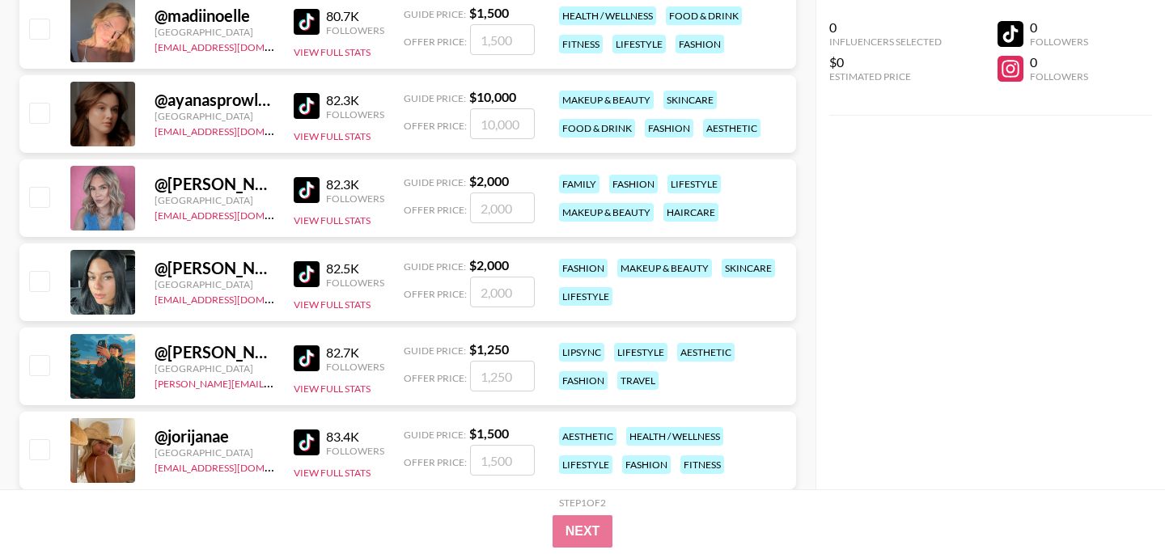
click at [314, 277] on img at bounding box center [307, 274] width 26 height 26
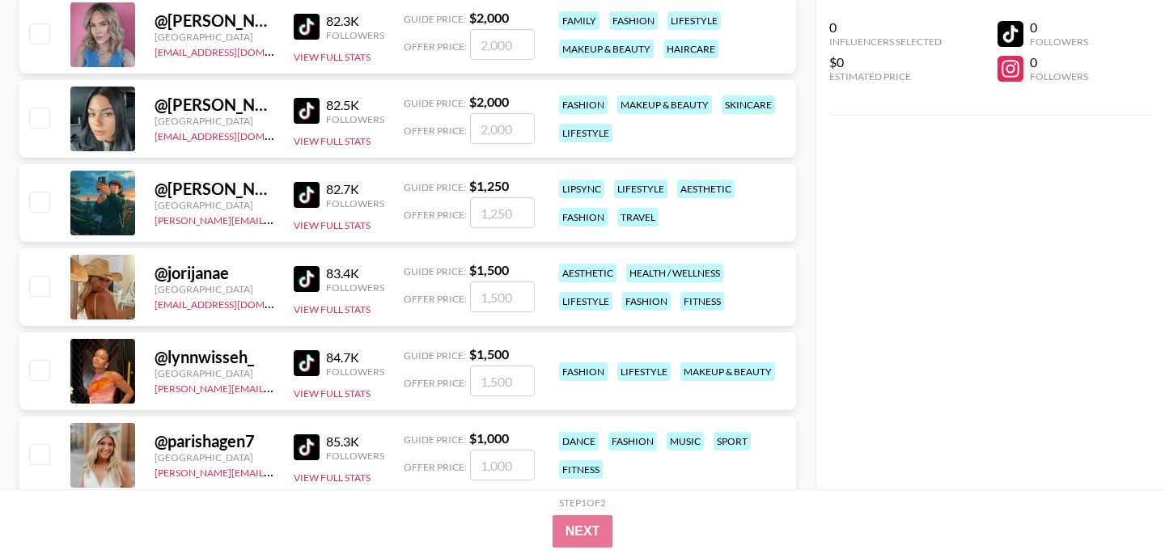
scroll to position [18687, 0]
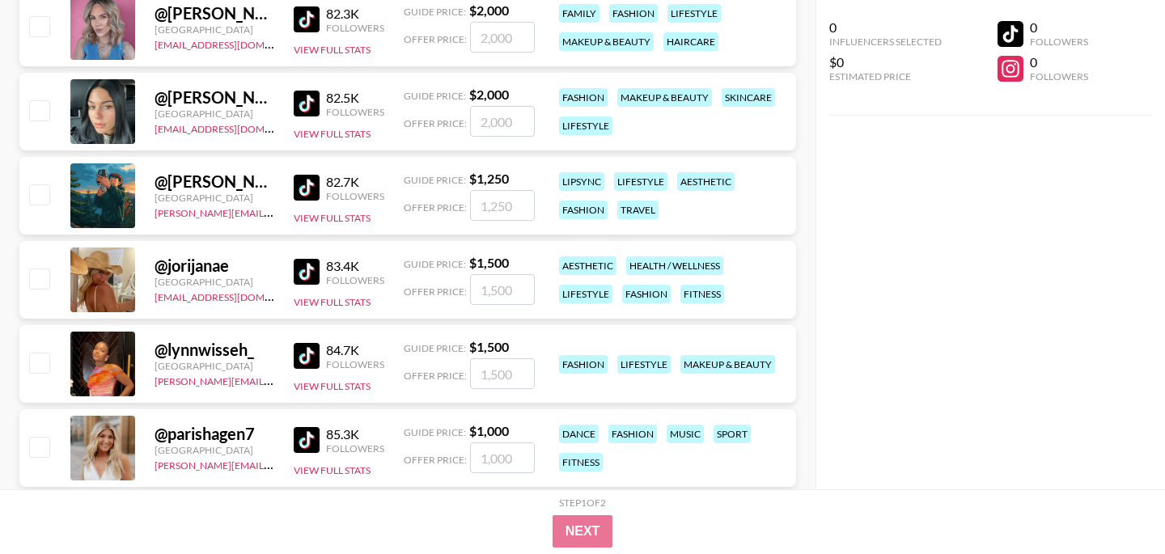
click at [299, 359] on img at bounding box center [307, 356] width 26 height 26
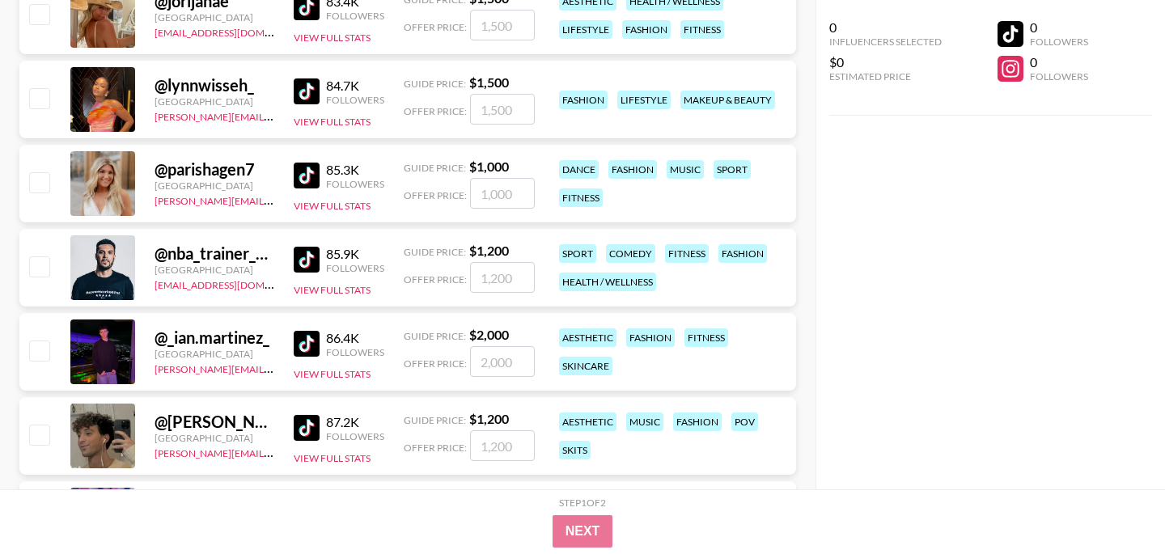
scroll to position [18979, 0]
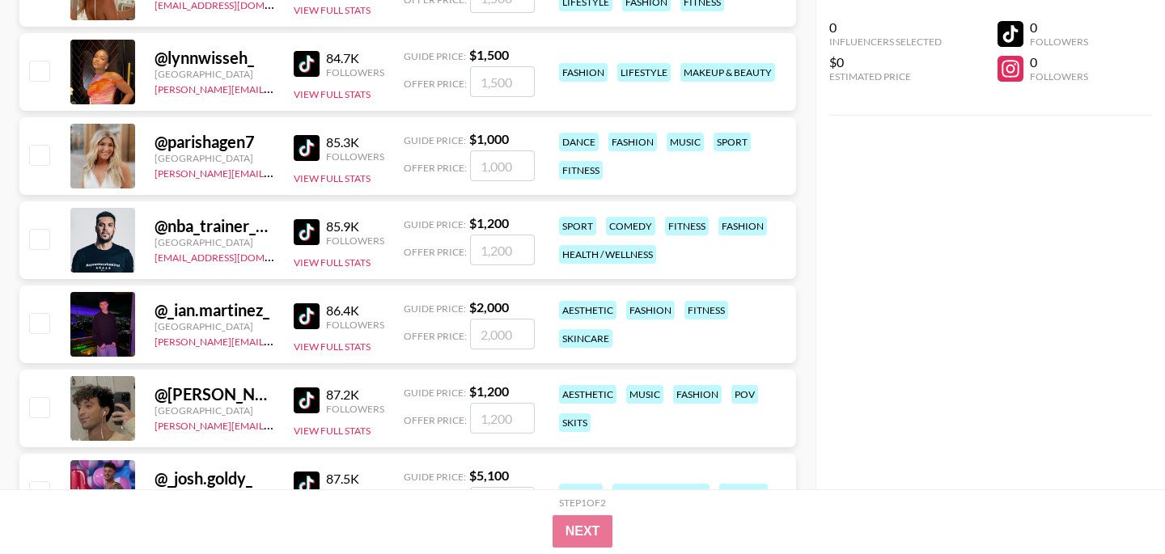
click at [305, 314] on img at bounding box center [307, 316] width 26 height 26
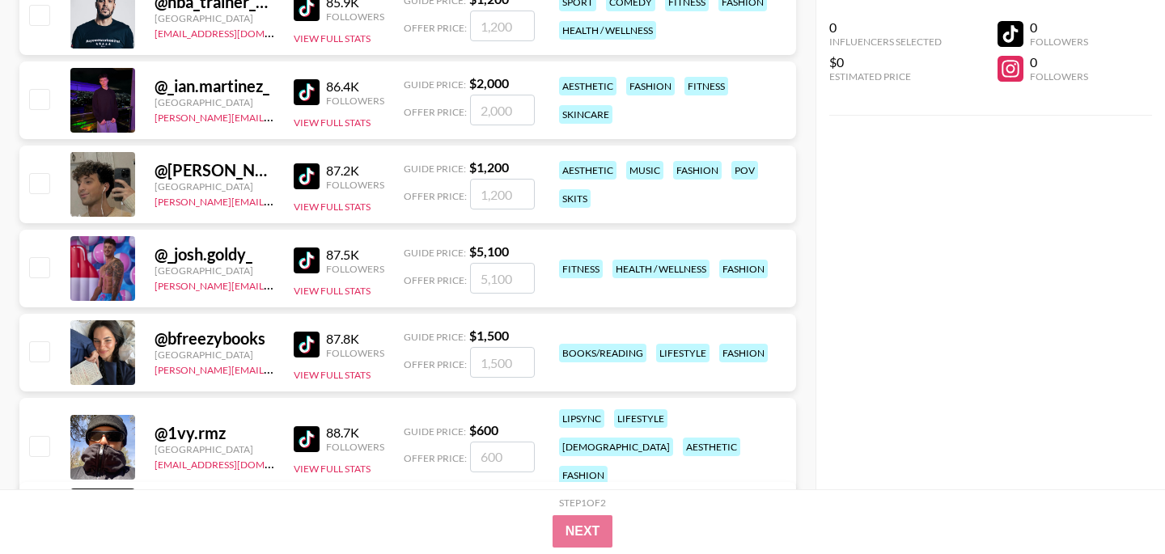
scroll to position [19204, 0]
click at [317, 343] on img at bounding box center [307, 344] width 26 height 26
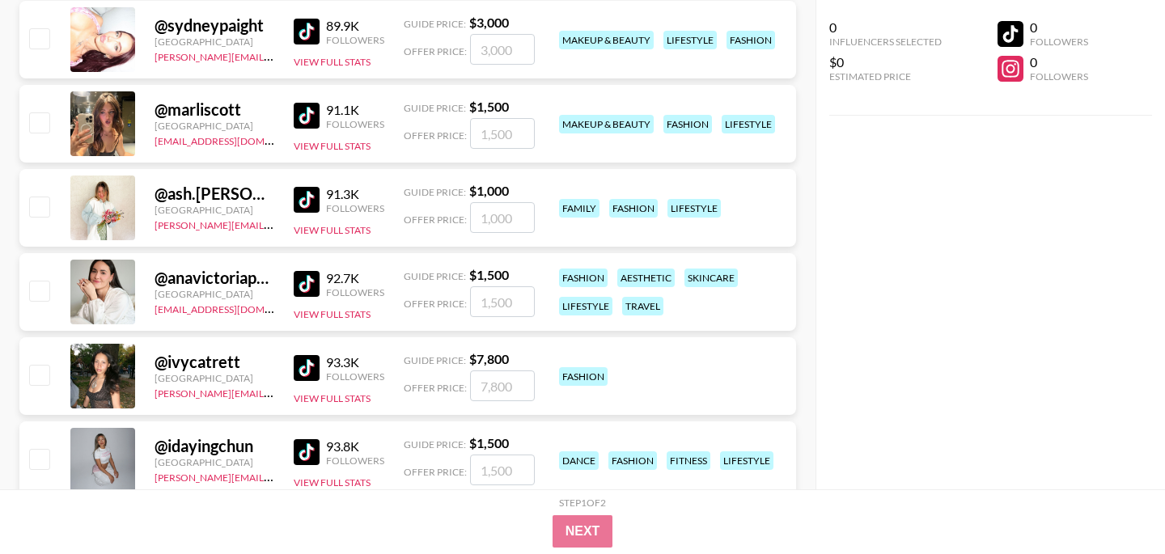
scroll to position [20027, 0]
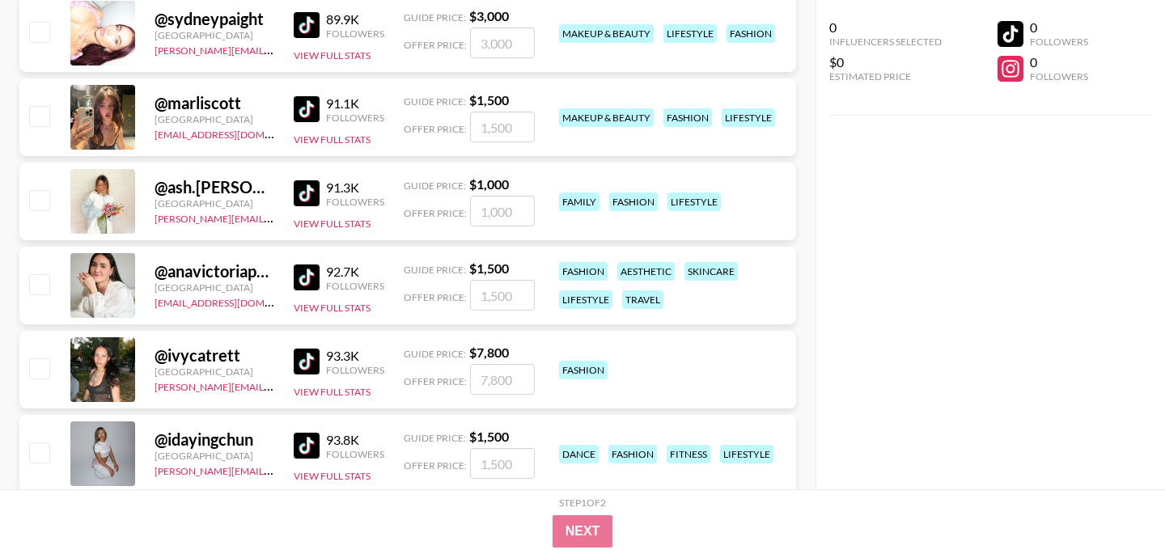
click at [305, 370] on img at bounding box center [307, 362] width 26 height 26
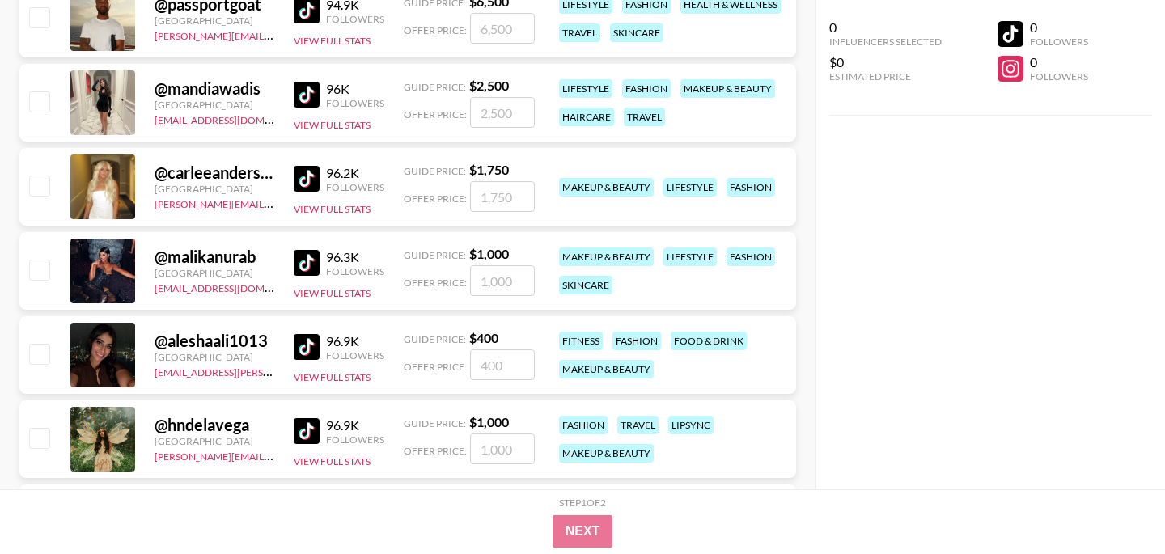
scroll to position [20550, 0]
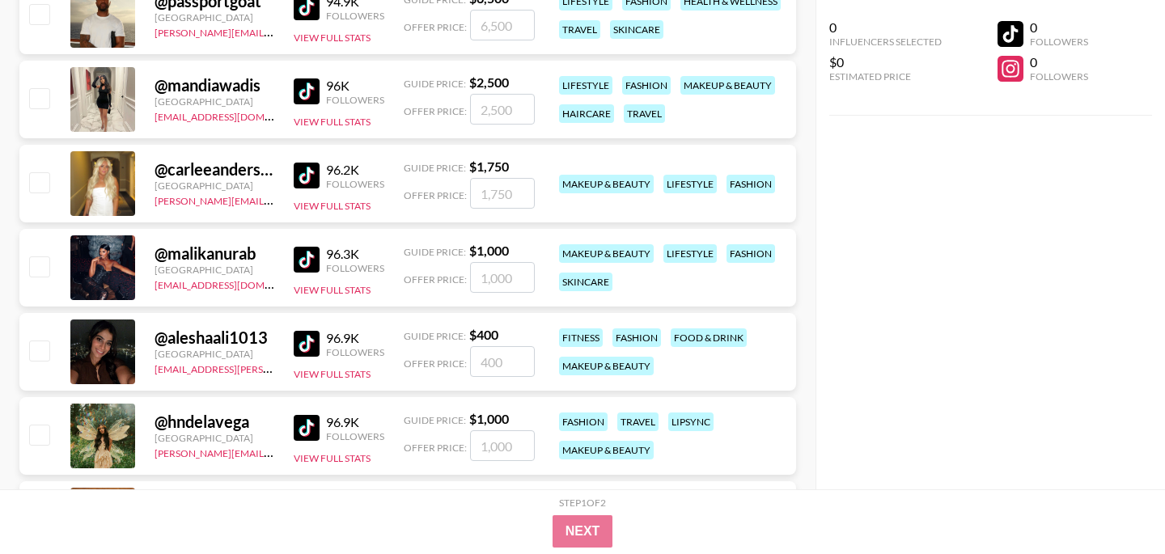
click at [307, 336] on img at bounding box center [307, 344] width 26 height 26
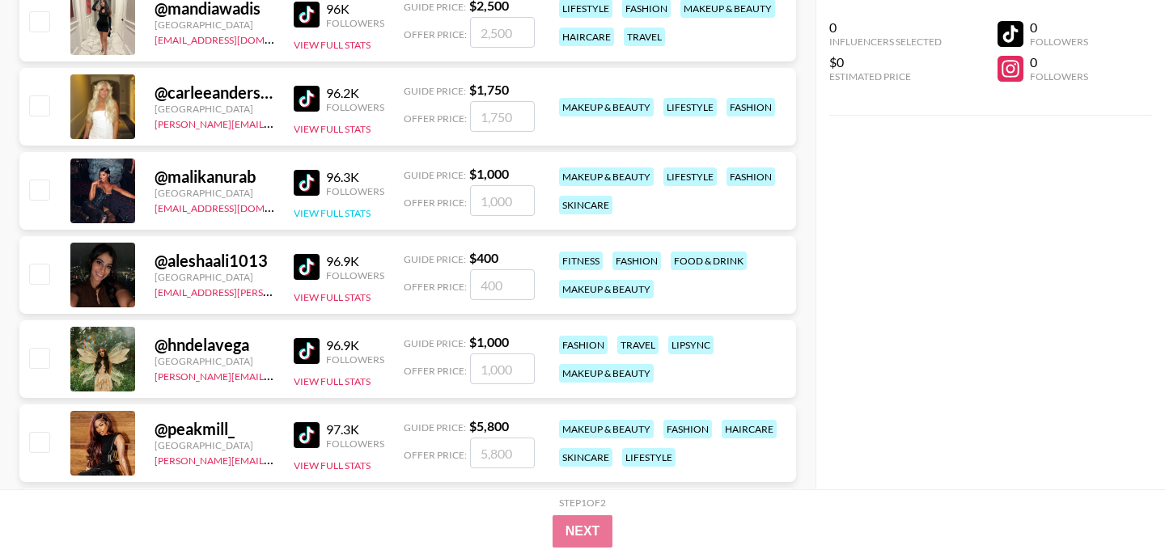
scroll to position [20628, 0]
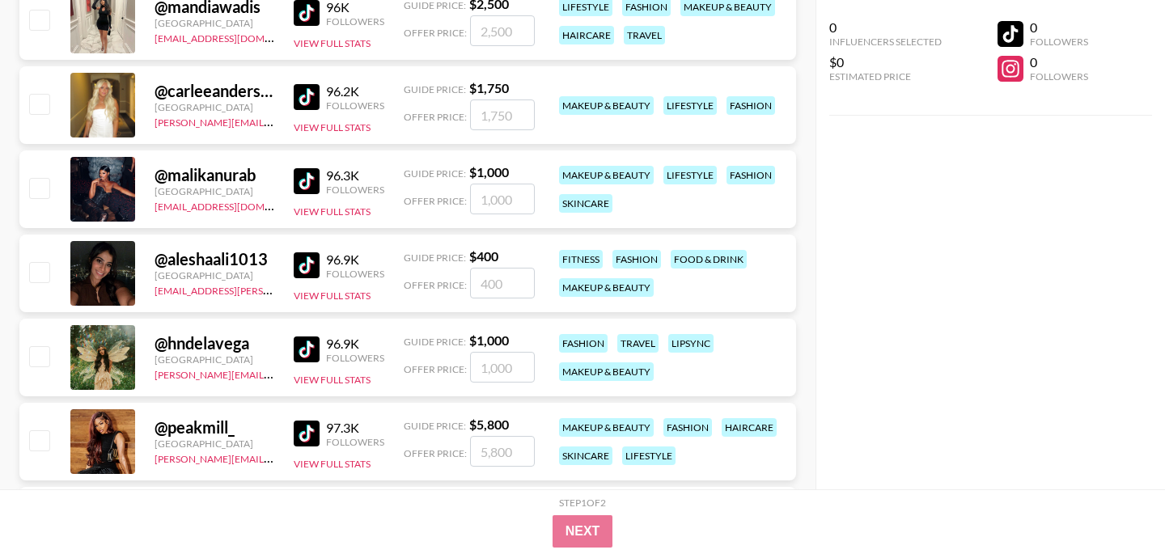
click at [306, 349] on img at bounding box center [307, 349] width 26 height 26
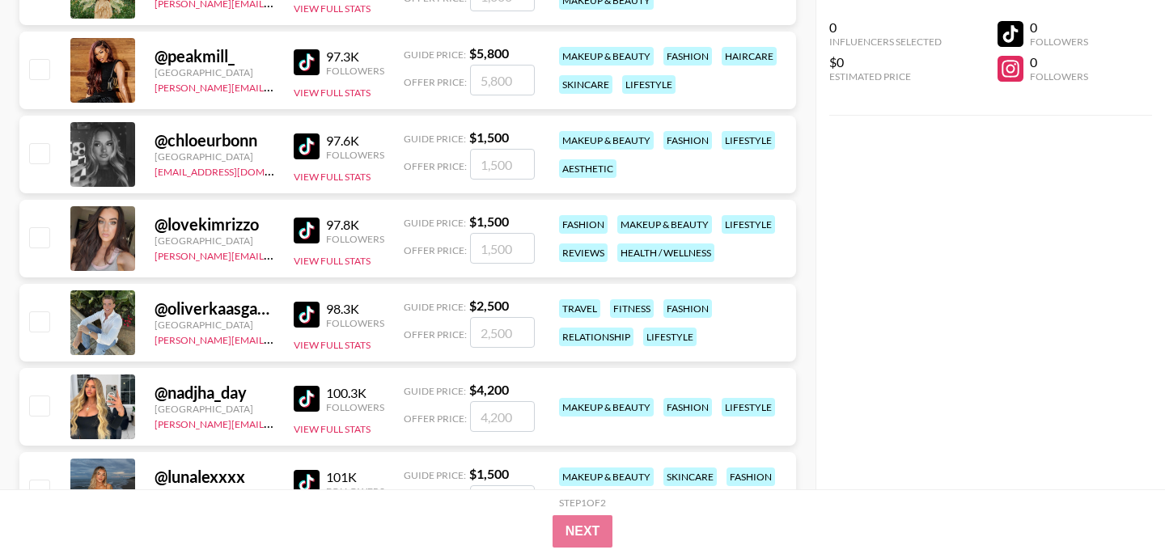
scroll to position [21002, 0]
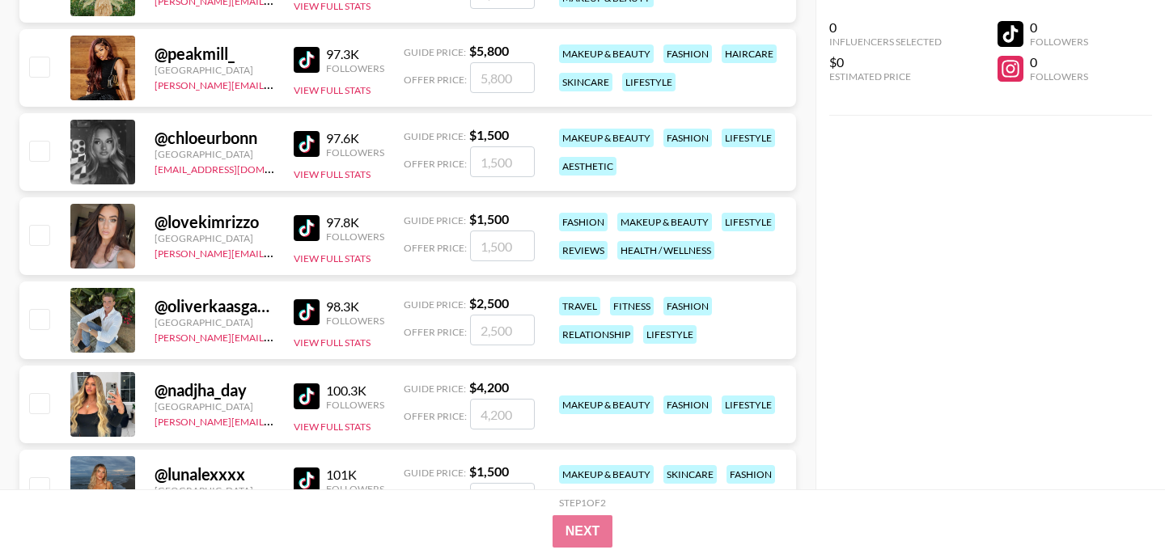
click at [301, 306] on img at bounding box center [307, 312] width 26 height 26
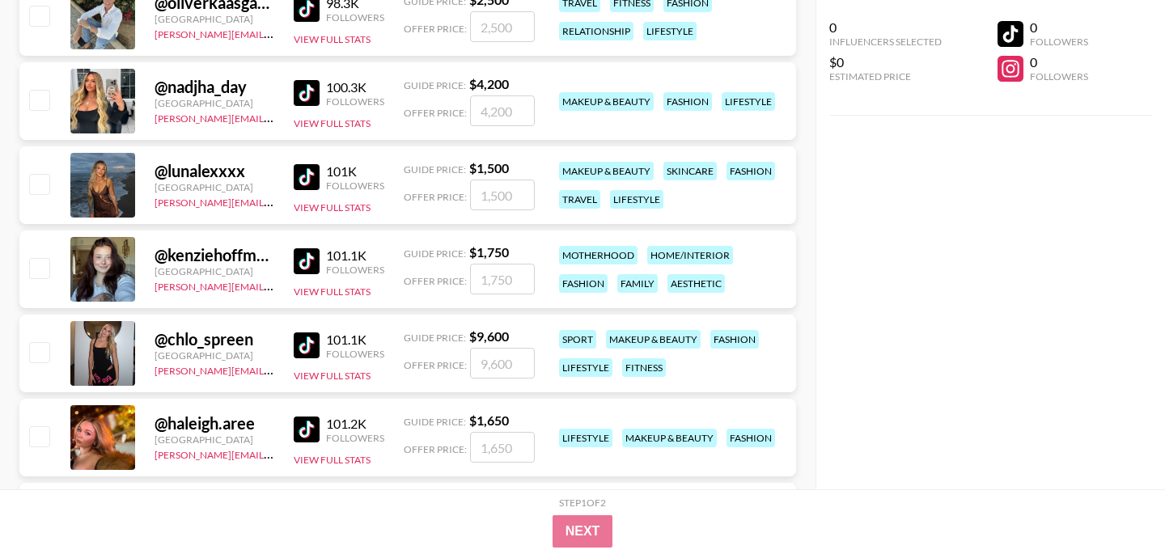
scroll to position [21314, 0]
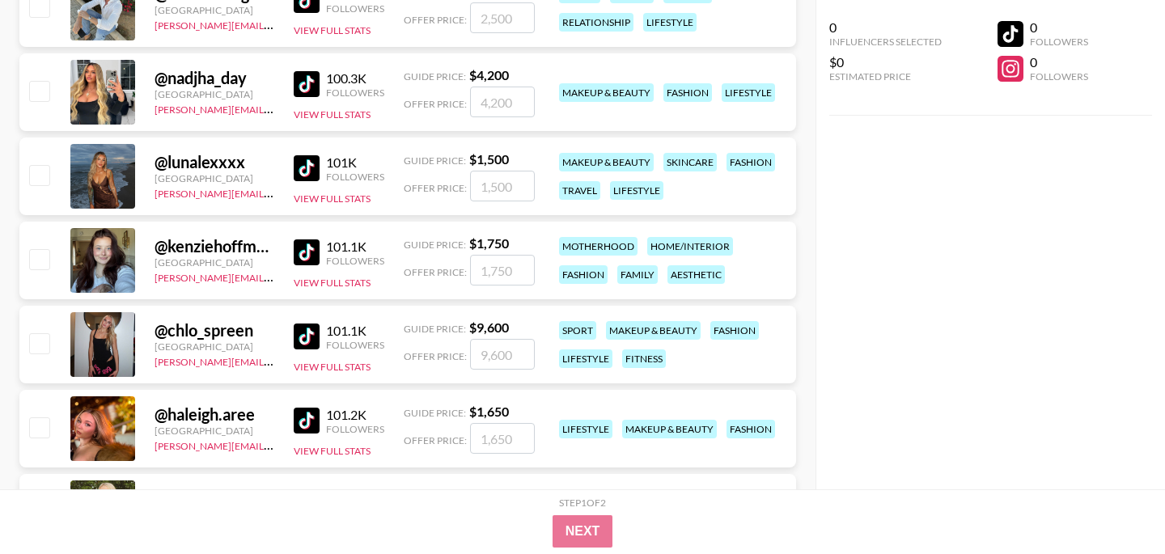
click at [315, 253] on img at bounding box center [307, 252] width 26 height 26
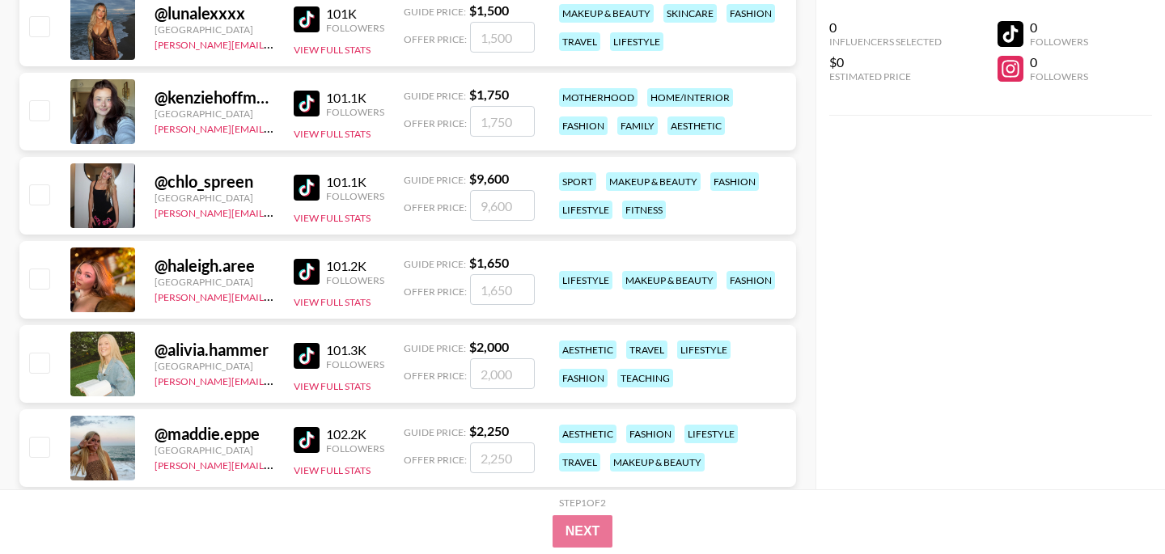
scroll to position [21463, 0]
click at [301, 275] on img at bounding box center [307, 271] width 26 height 26
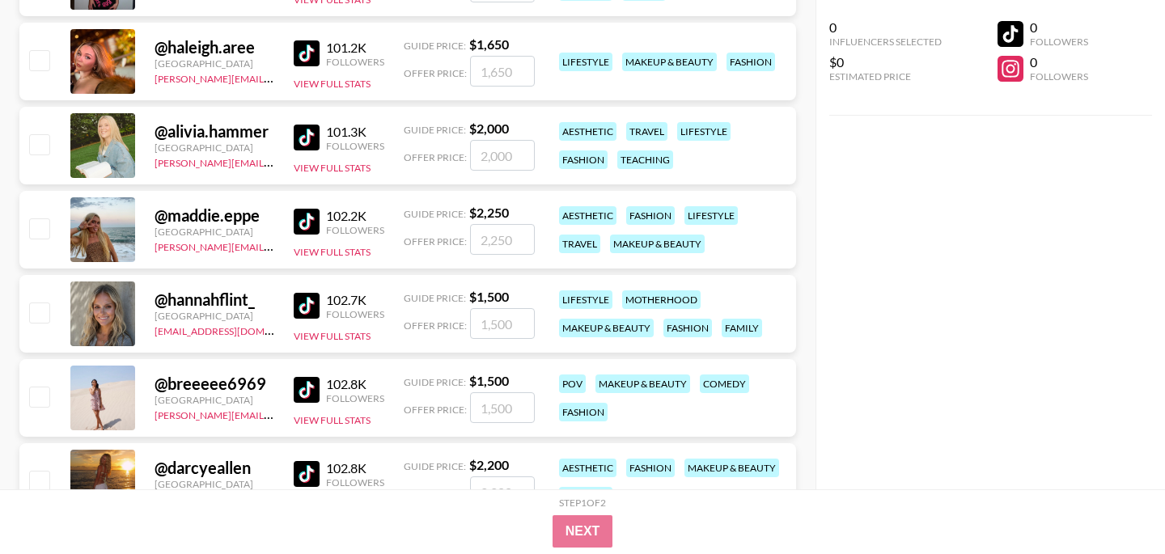
scroll to position [21712, 0]
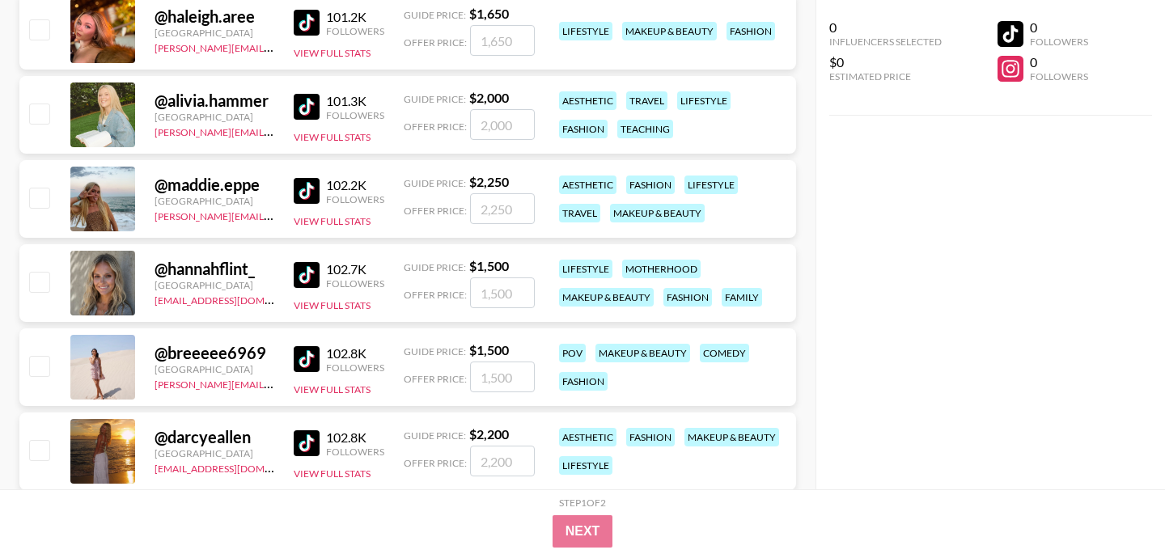
click at [315, 361] on img at bounding box center [307, 359] width 26 height 26
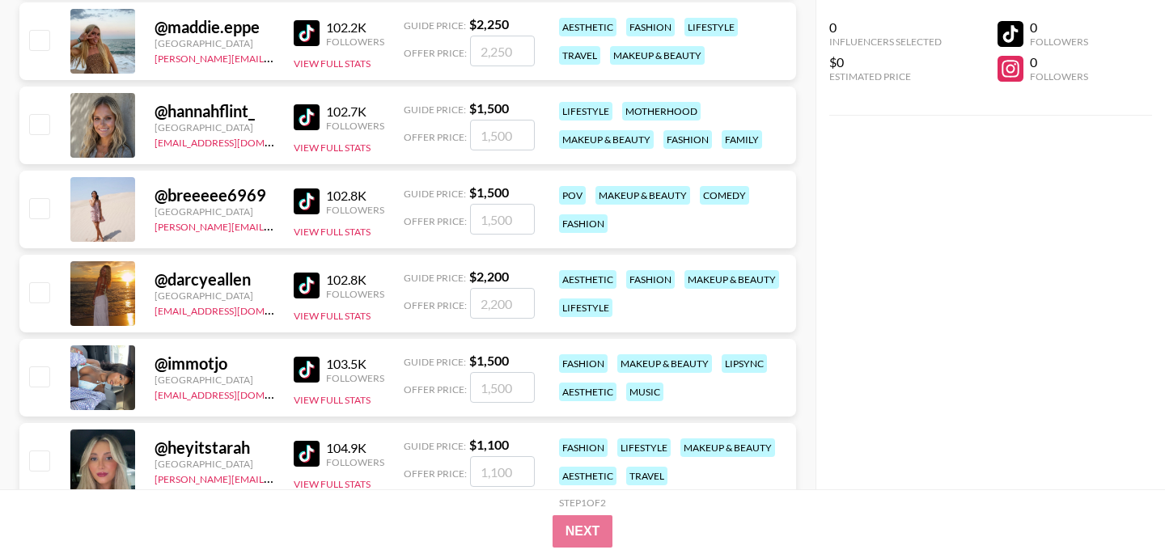
scroll to position [21870, 0]
click at [301, 281] on img at bounding box center [307, 285] width 26 height 26
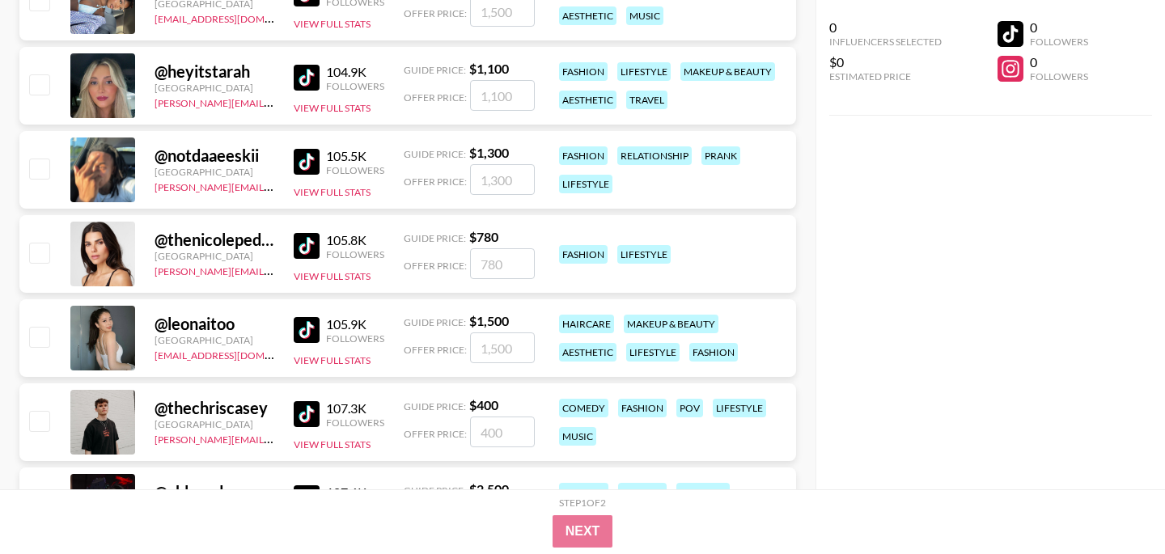
scroll to position [22246, 0]
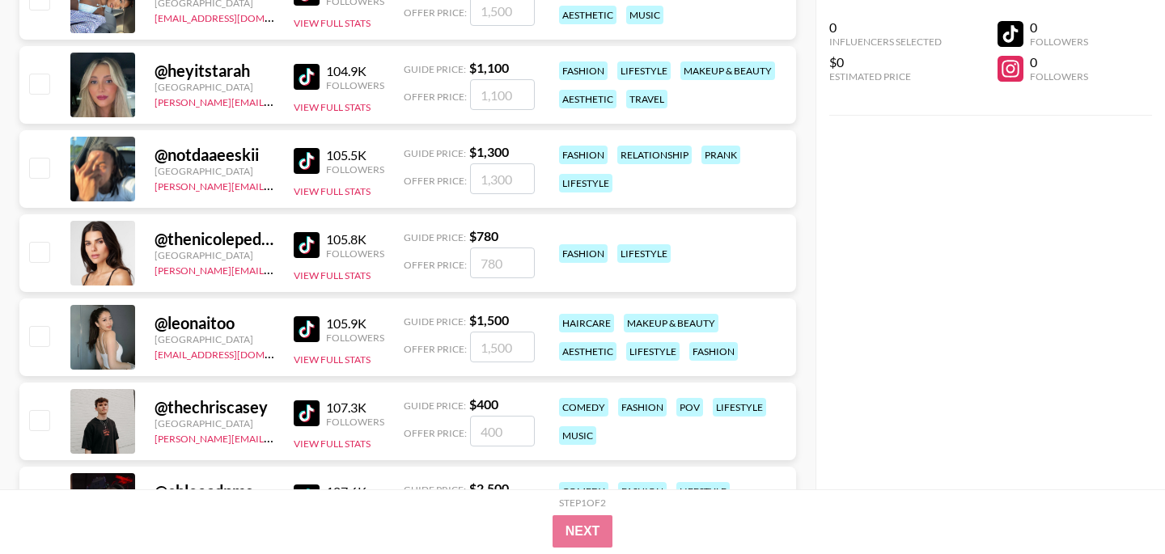
click at [299, 329] on img at bounding box center [307, 329] width 26 height 26
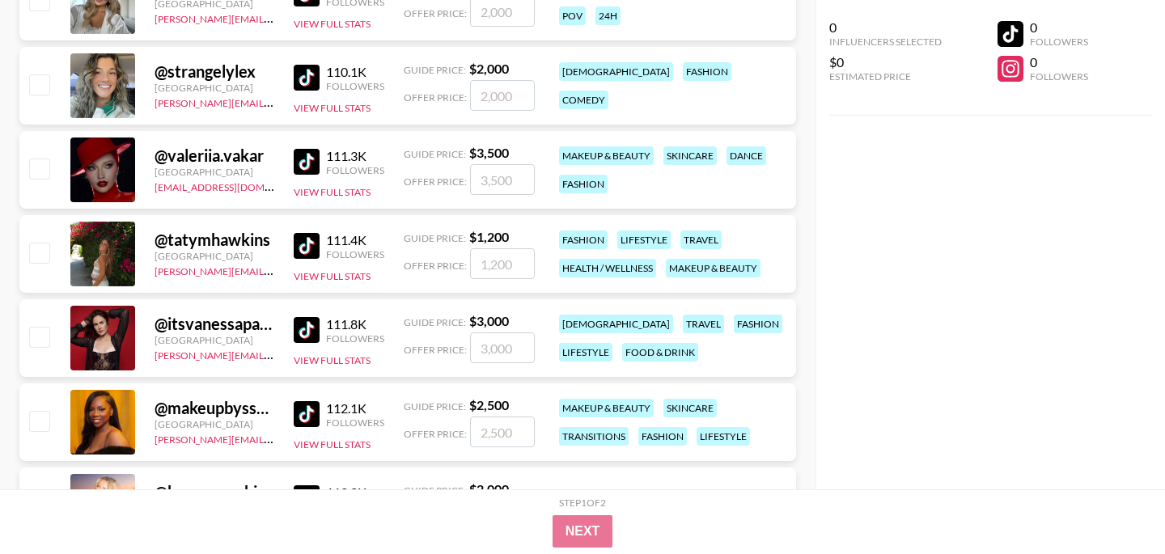
scroll to position [22921, 0]
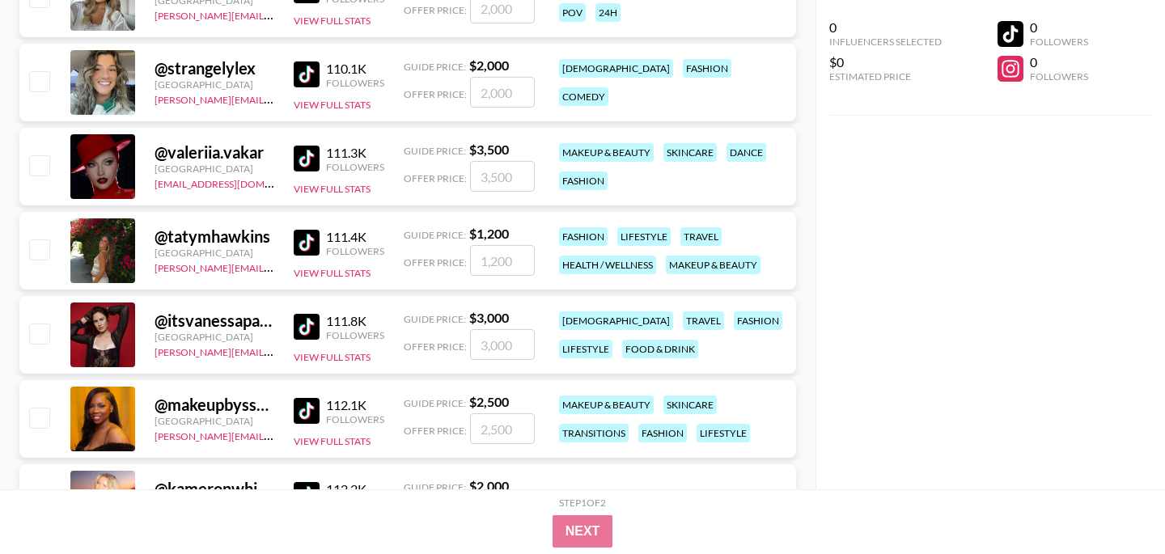
click at [303, 243] on img at bounding box center [307, 243] width 26 height 26
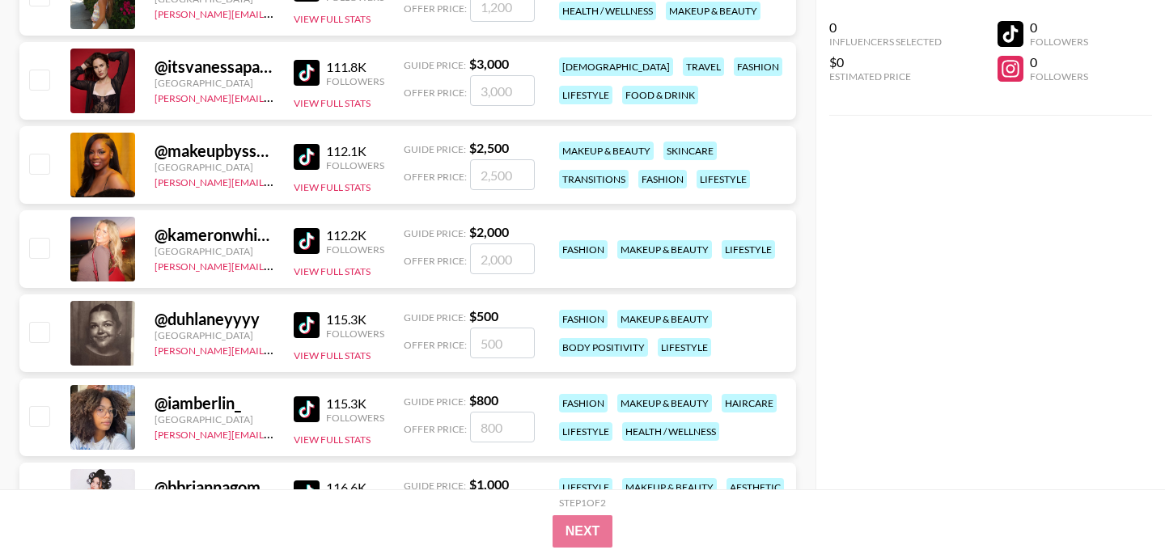
scroll to position [23179, 0]
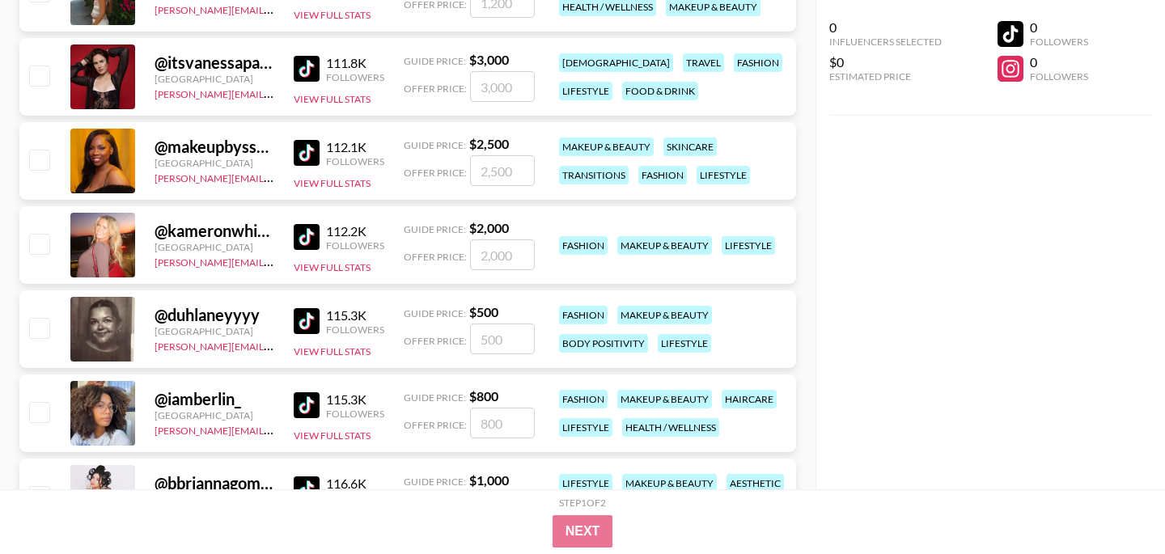
click at [311, 326] on img at bounding box center [307, 321] width 26 height 26
